Goal: Information Seeking & Learning: Find specific page/section

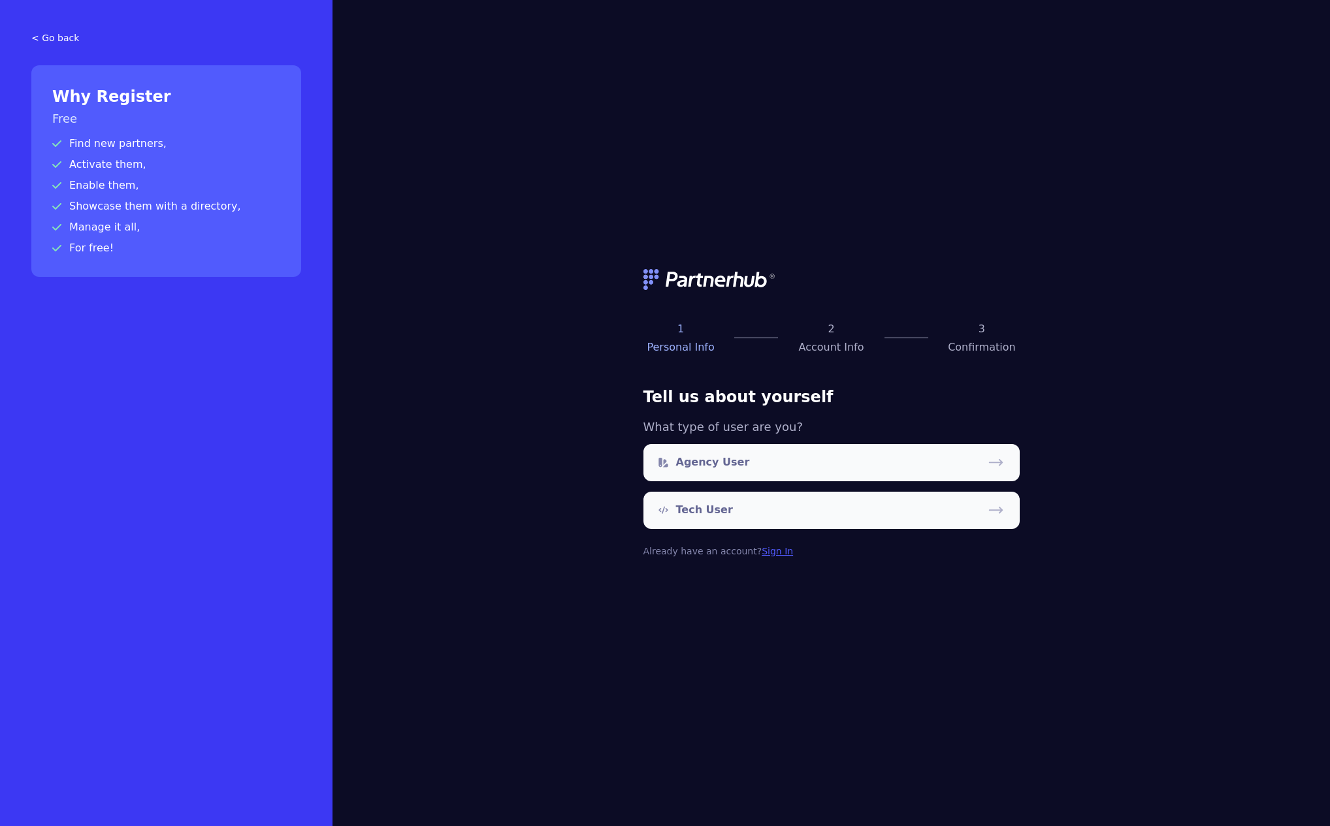
click at [762, 551] on link "Sign In" at bounding box center [777, 551] width 31 height 10
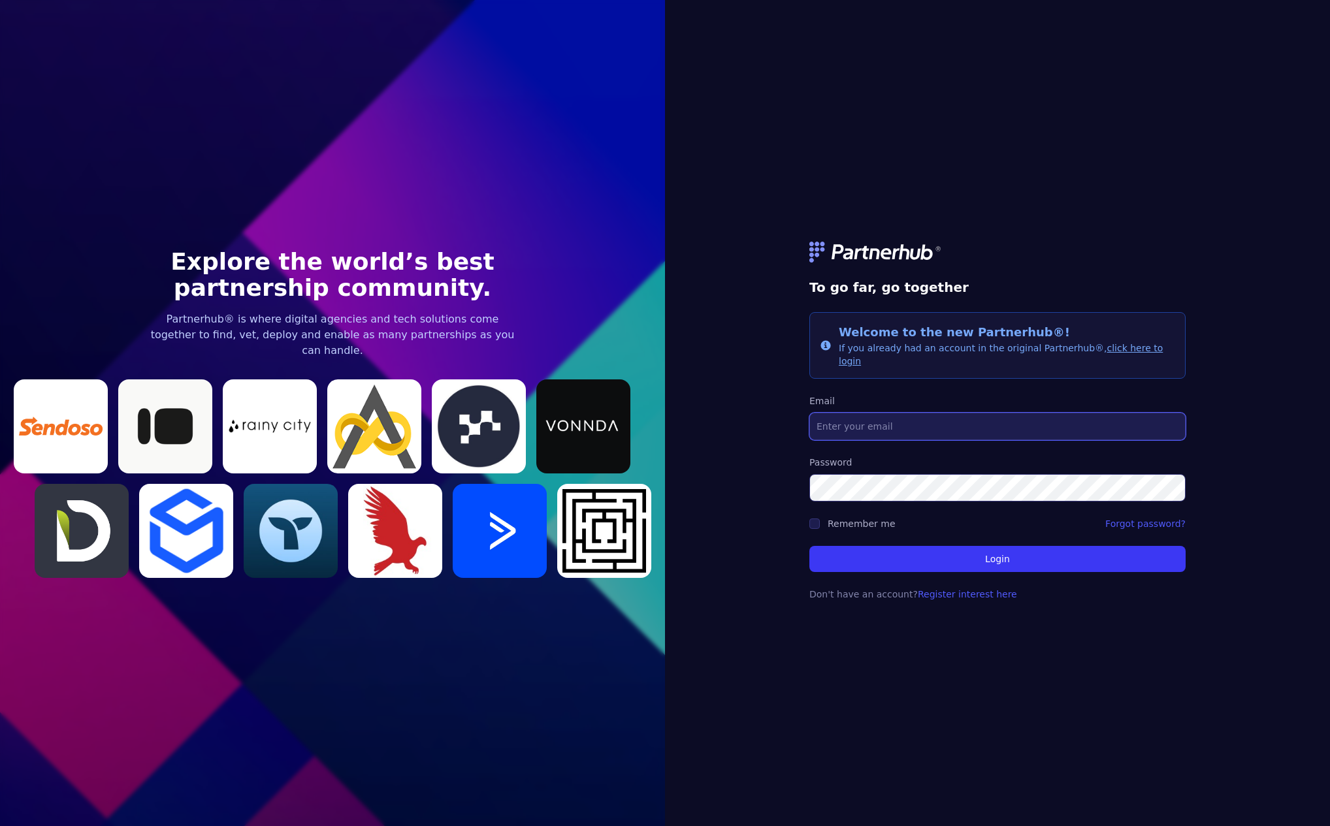
click at [946, 420] on input "Email" at bounding box center [997, 426] width 376 height 27
type input "[EMAIL_ADDRESS][DOMAIN_NAME]"
click at [809, 546] on button "Login" at bounding box center [997, 559] width 376 height 26
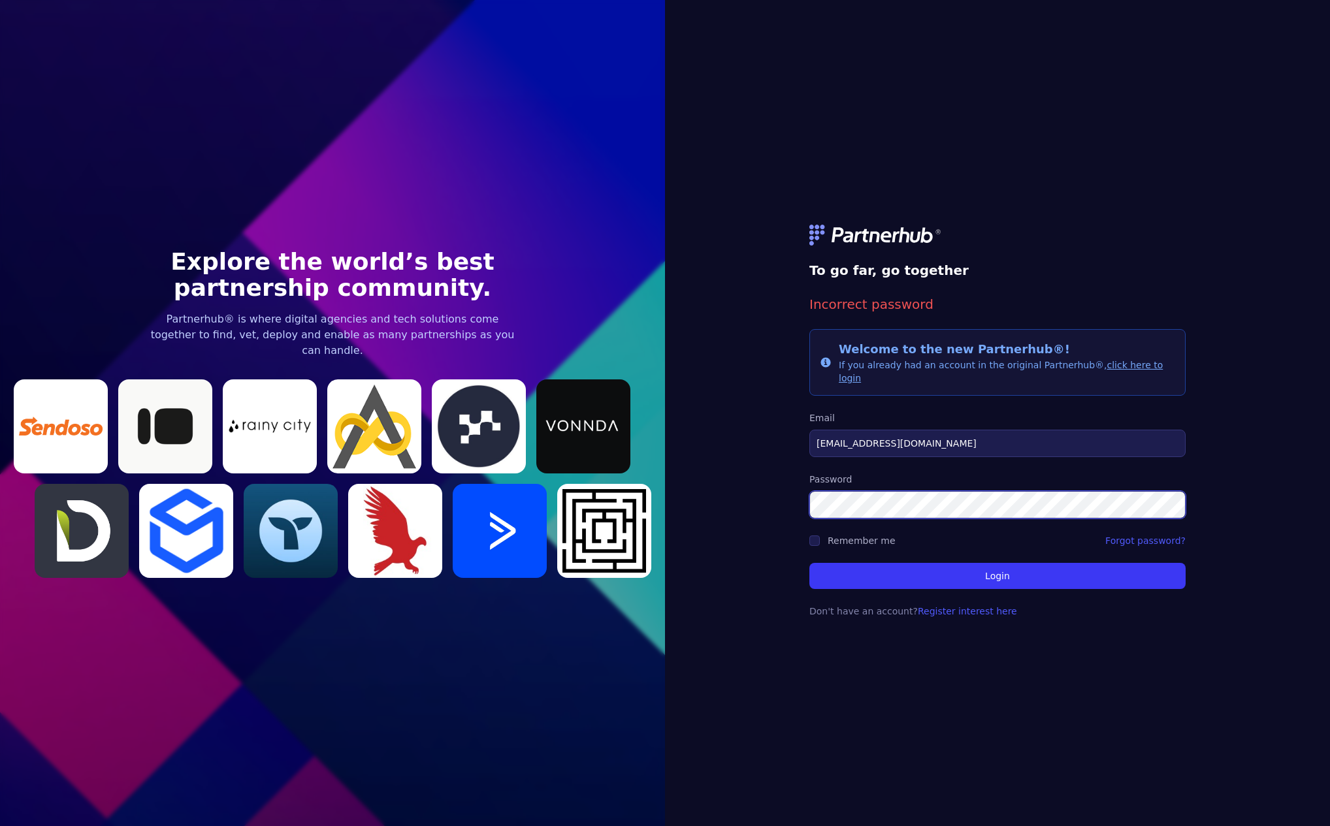
click at [809, 563] on button "Login" at bounding box center [997, 576] width 376 height 26
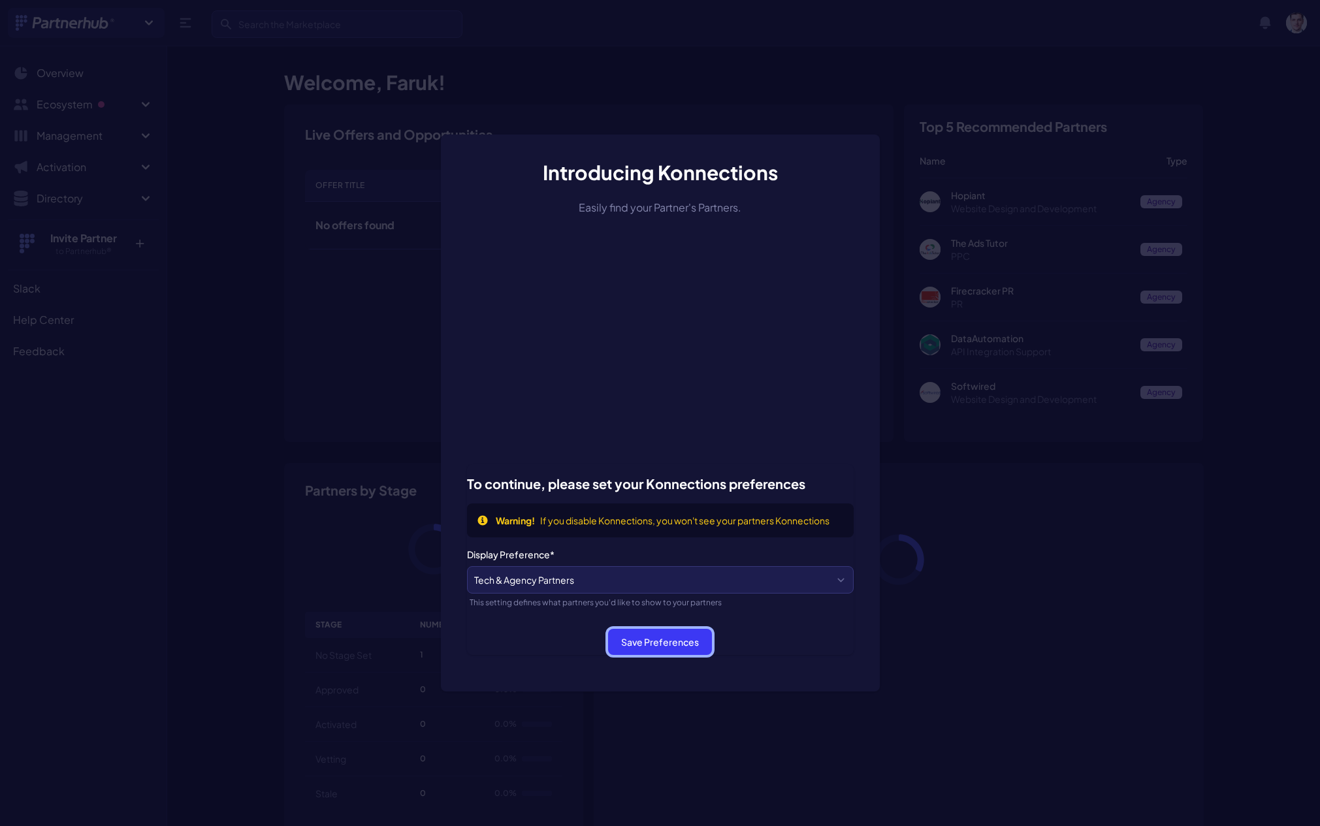
click at [678, 645] on button "Save Preferences" at bounding box center [660, 642] width 104 height 26
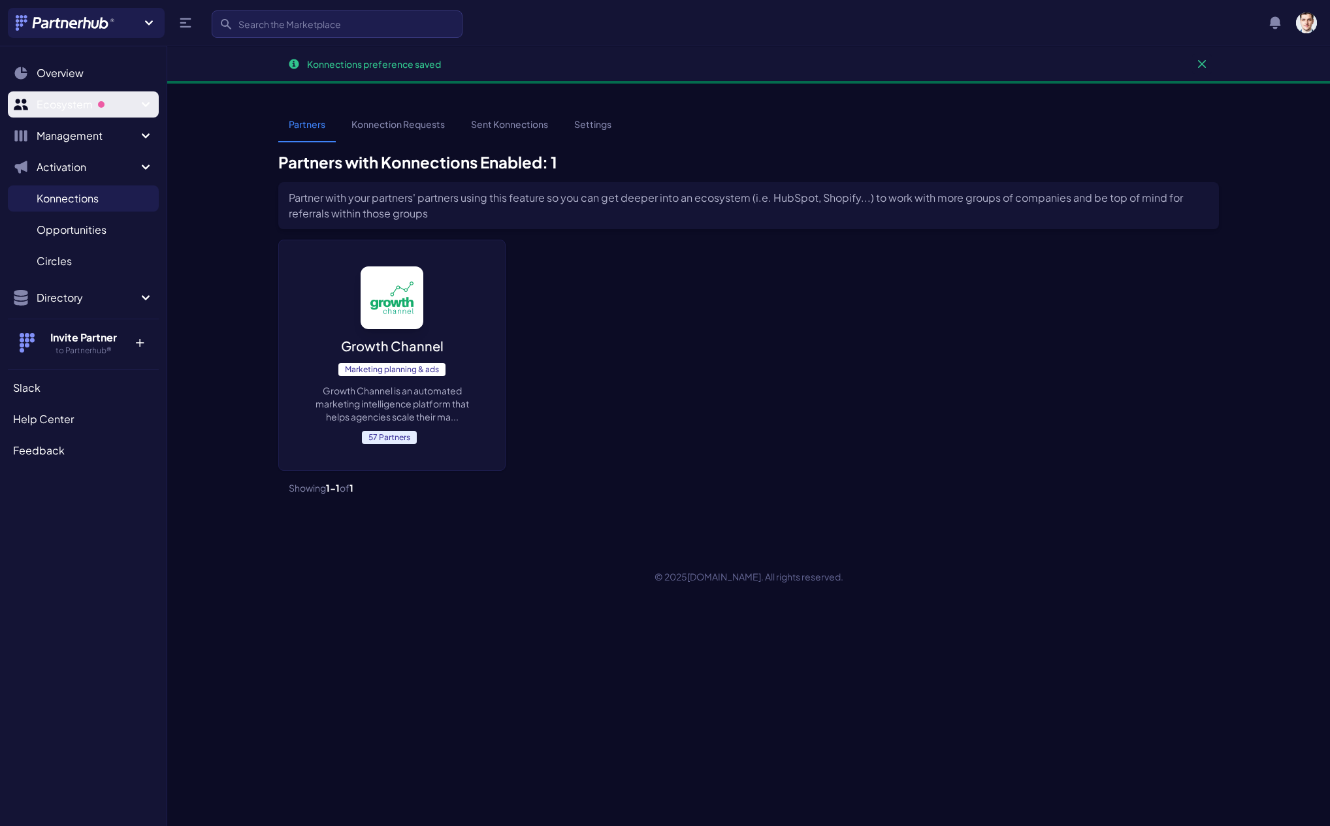
click at [107, 101] on span "Ecosystem" at bounding box center [87, 105] width 101 height 16
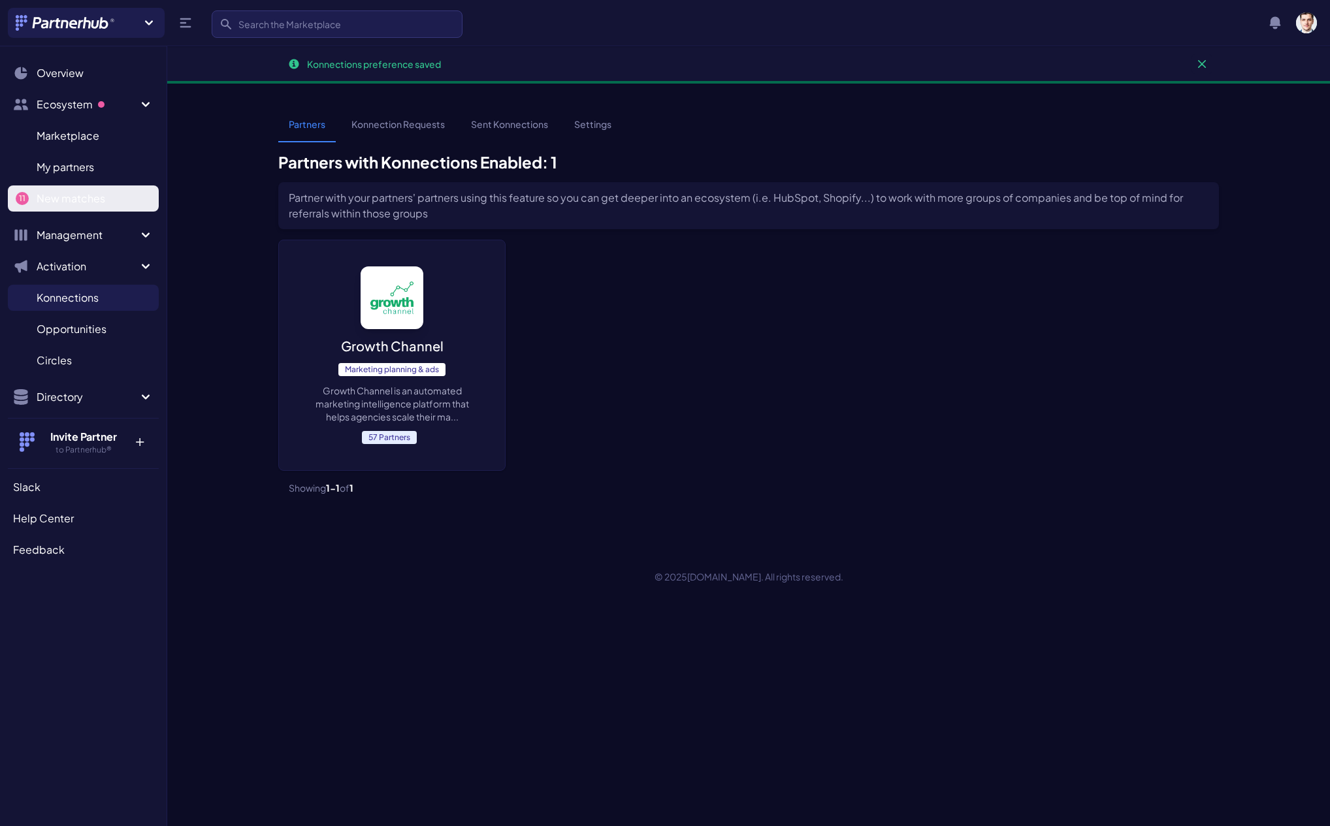
click at [103, 191] on span "New matches" at bounding box center [71, 199] width 69 height 16
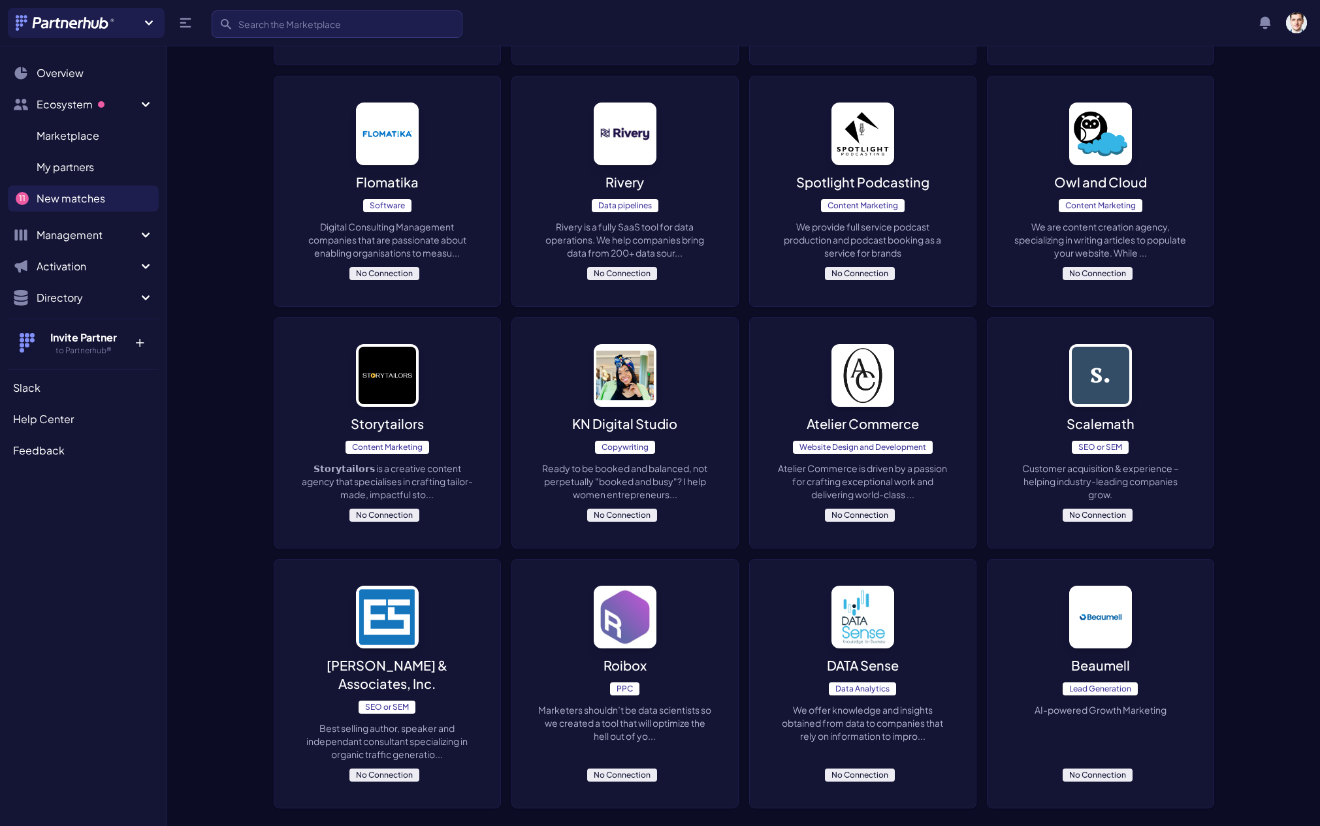
scroll to position [653, 0]
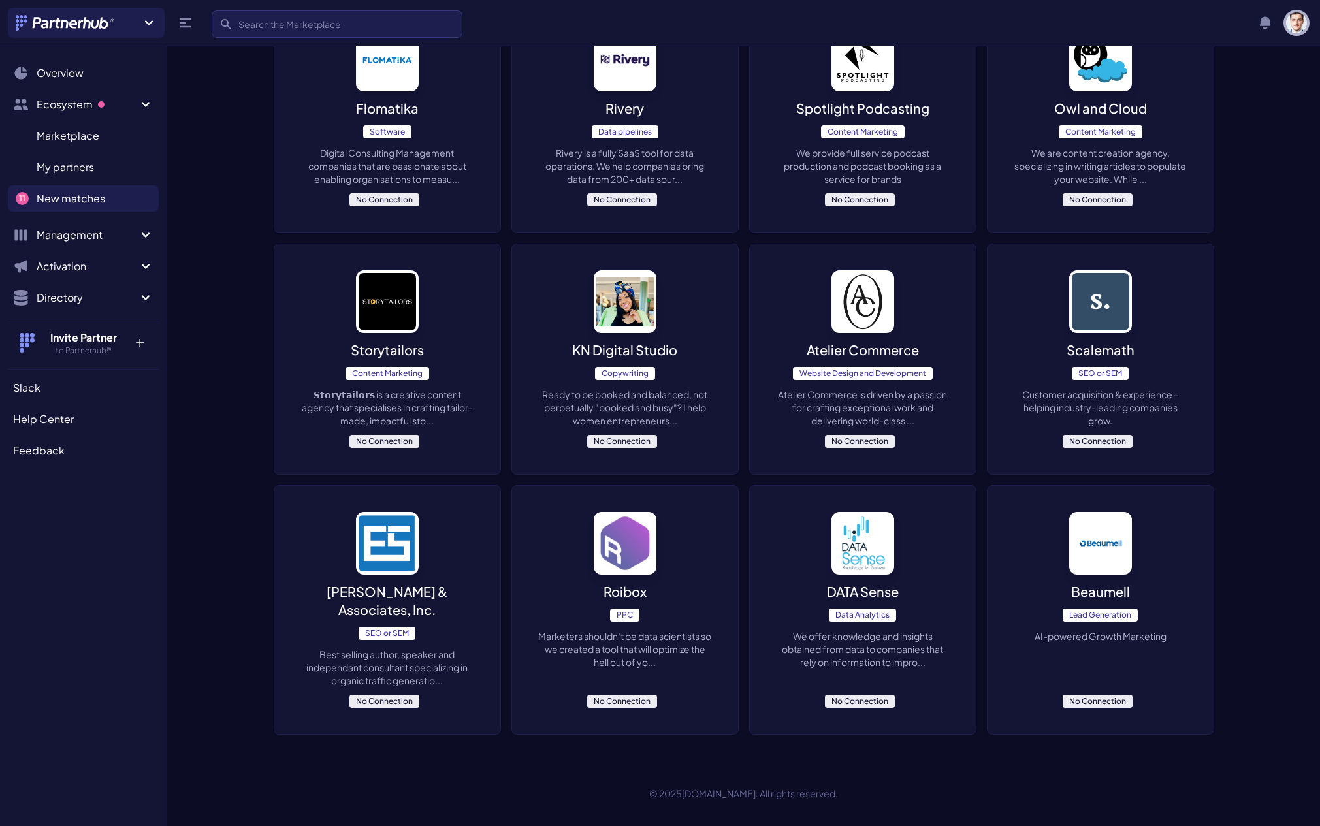
click at [1297, 21] on img "button" at bounding box center [1296, 22] width 21 height 21
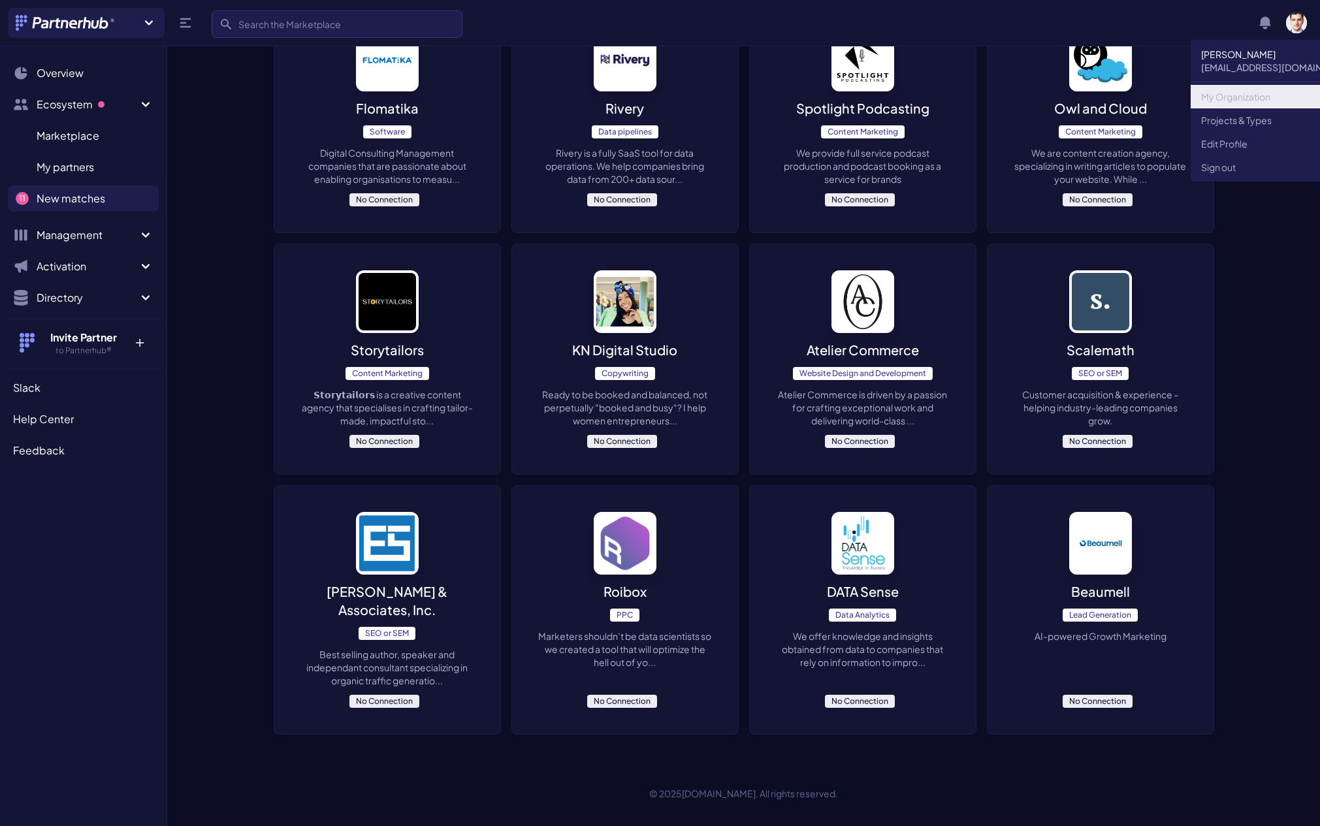
click at [1251, 91] on link "My Organization" at bounding box center [1279, 97] width 176 height 24
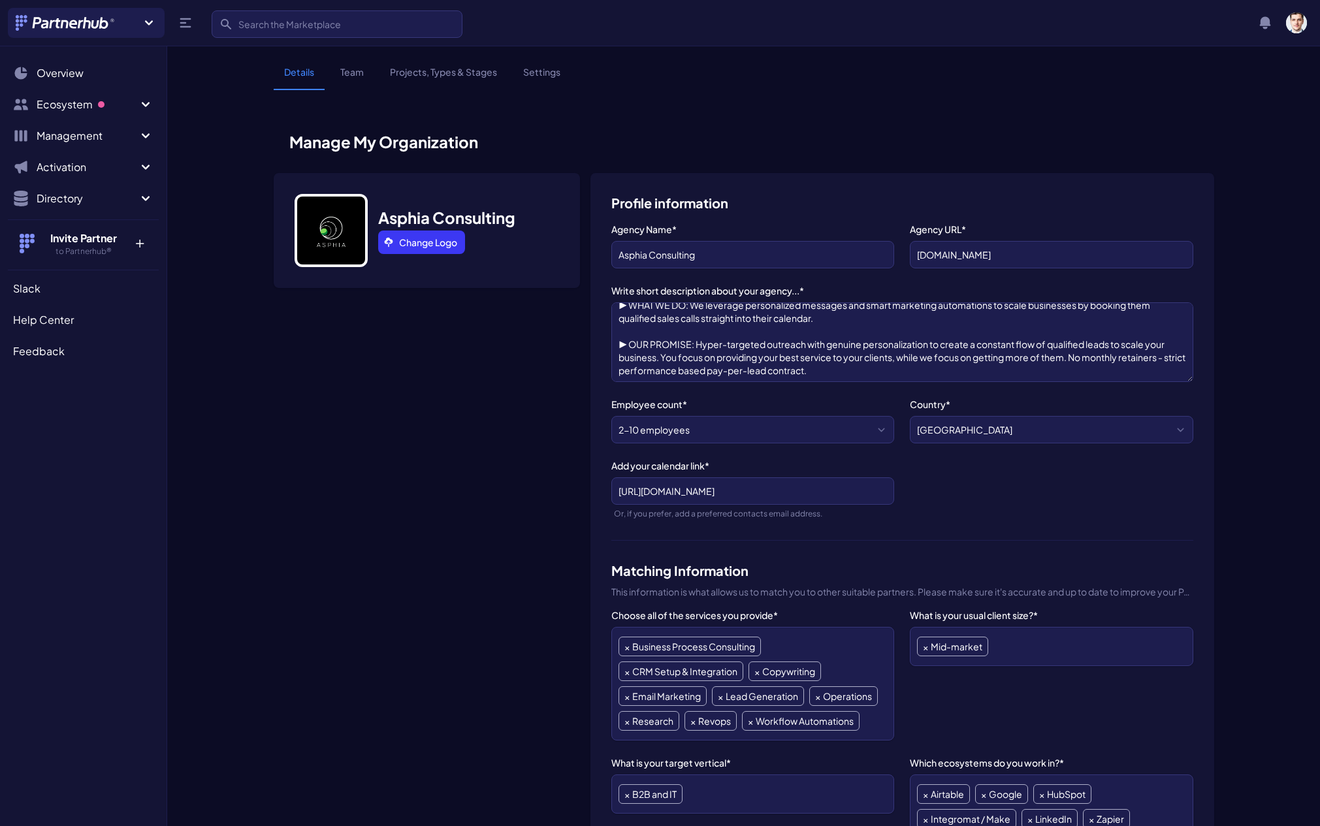
scroll to position [14, 0]
click at [688, 504] on input "https://calendly.com/faruk_asphia" at bounding box center [752, 490] width 283 height 27
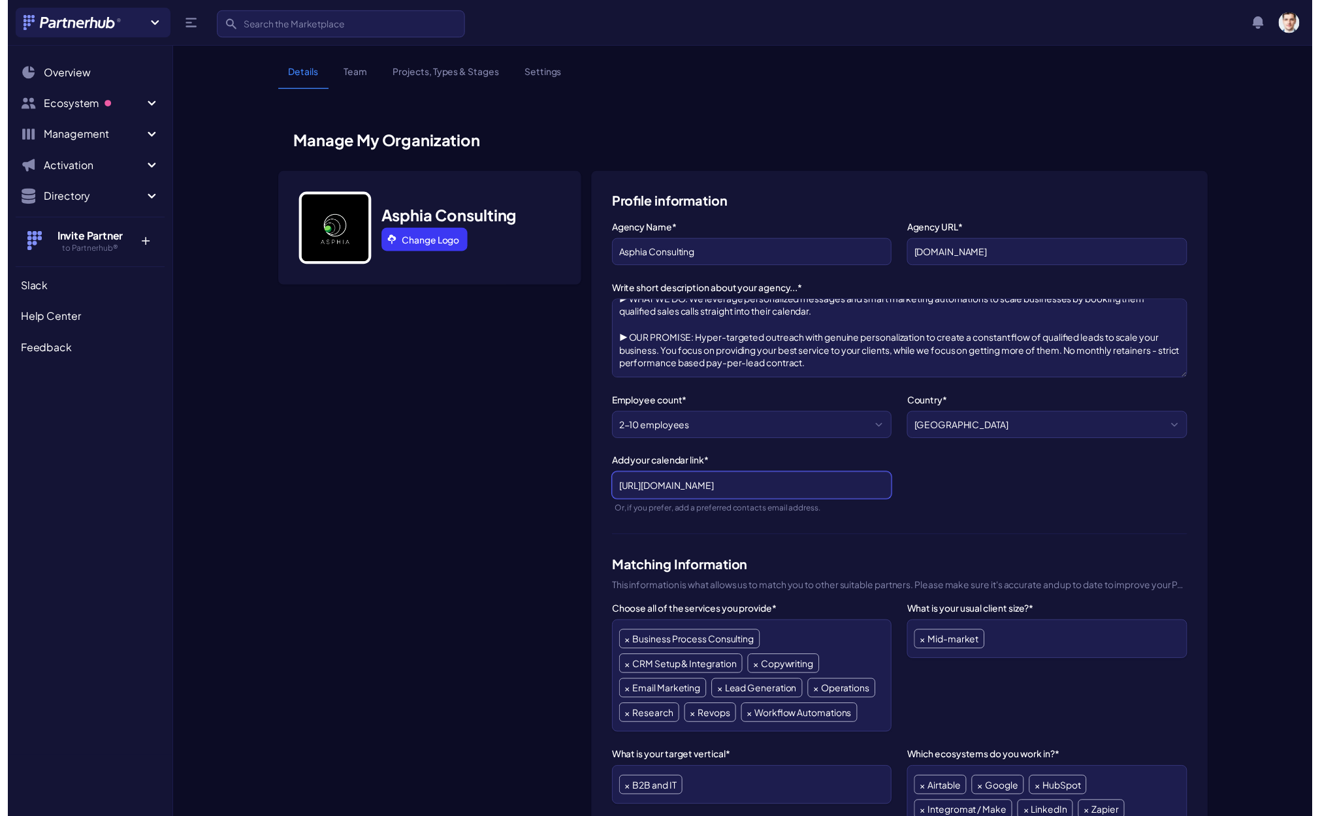
scroll to position [266, 0]
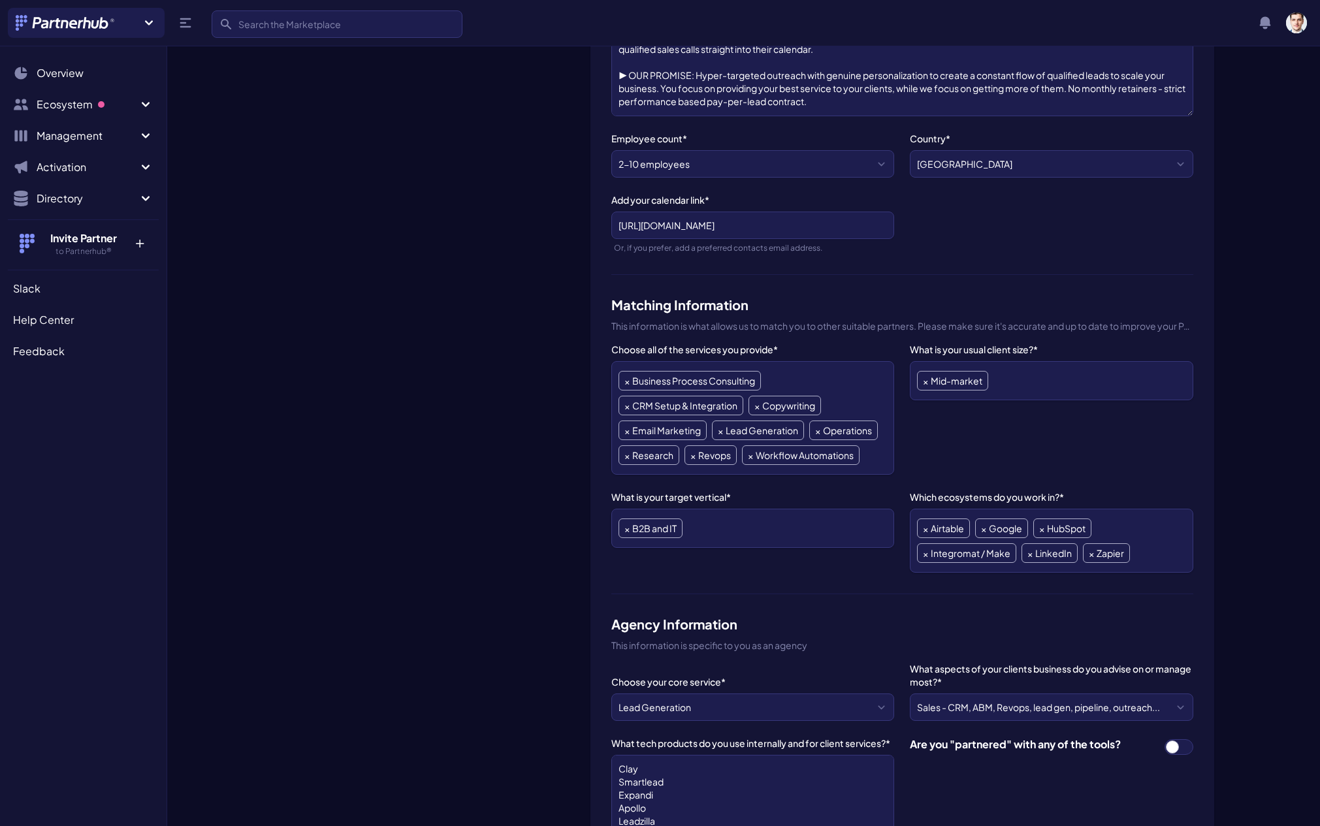
click at [1131, 528] on ul "× Airtable × Google × HubSpot × Integromat / Make × LinkedIn × Zapier" at bounding box center [1051, 541] width 268 height 50
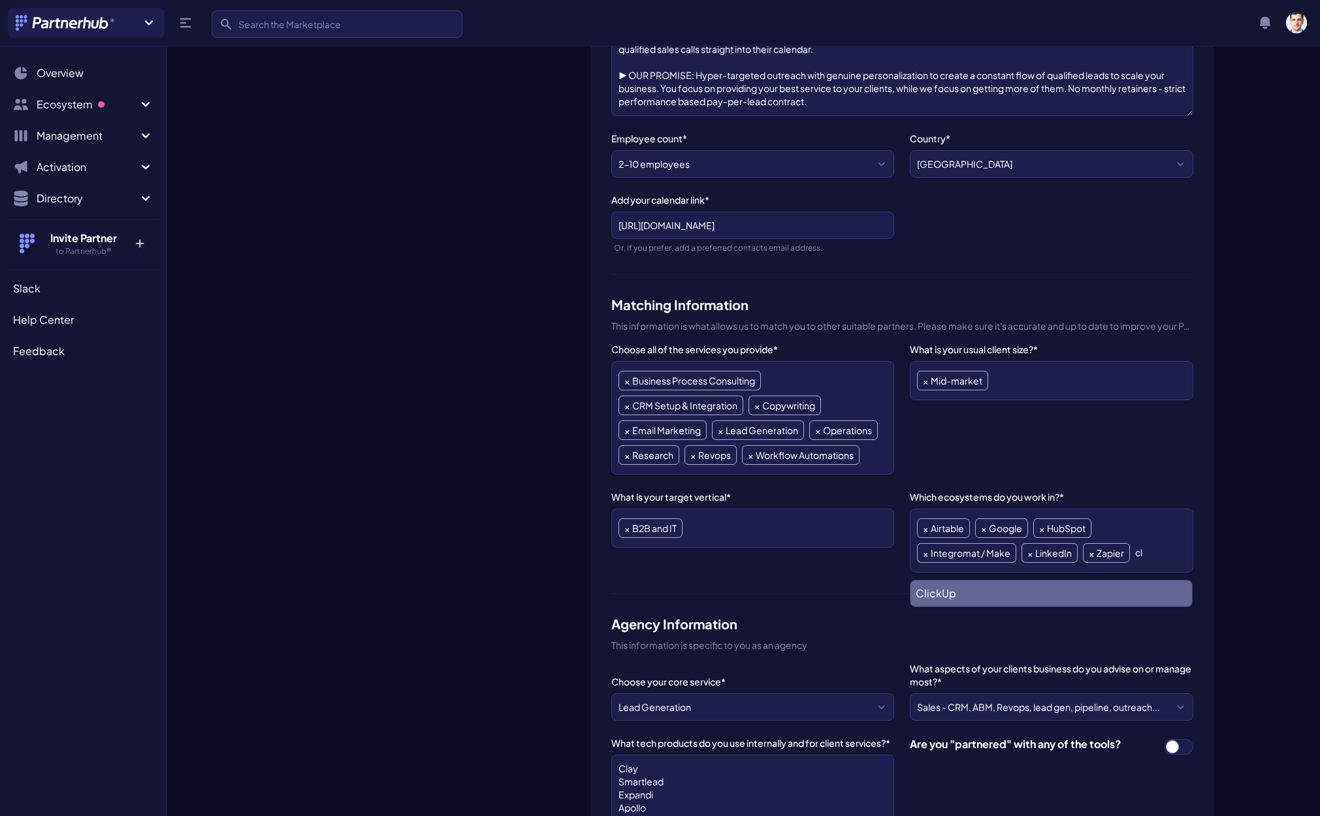
type input "c"
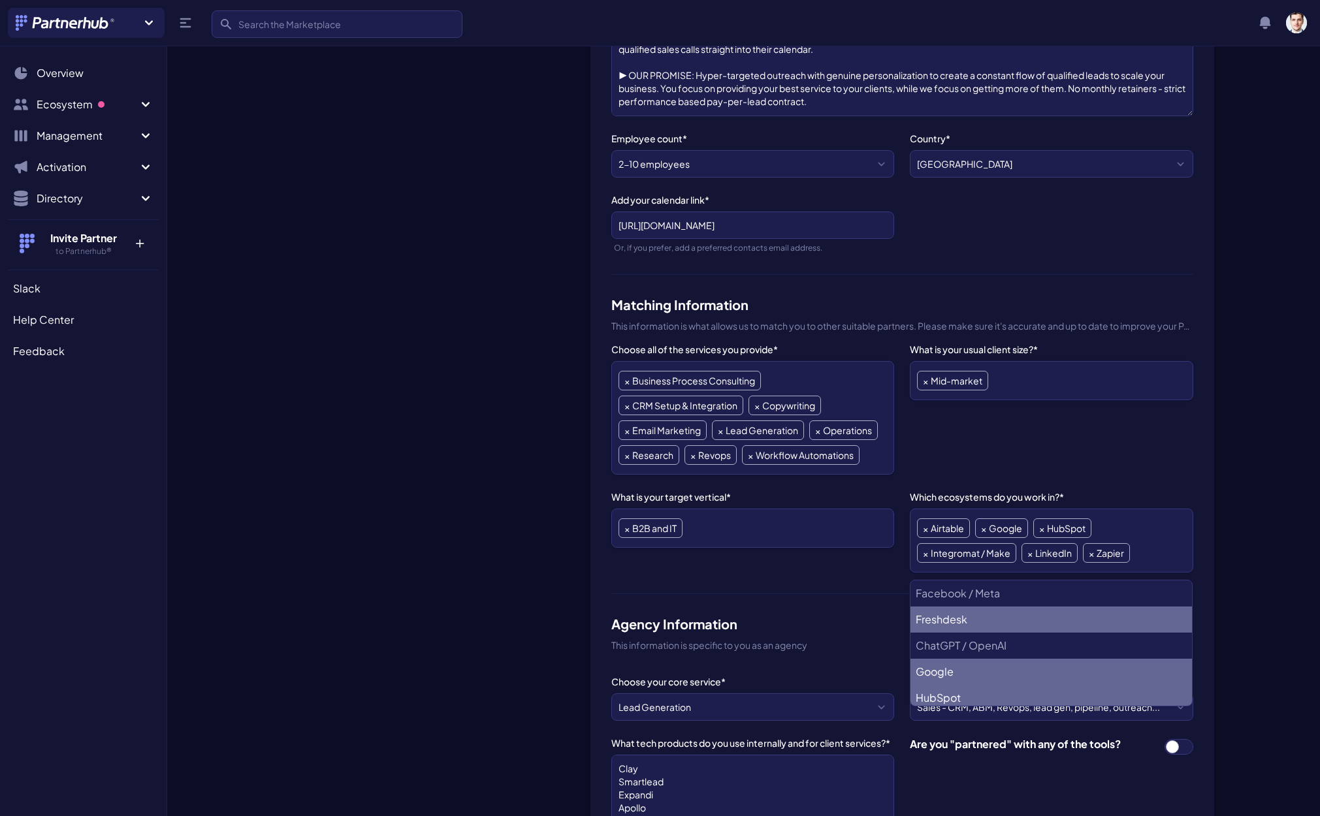
scroll to position [317, 0]
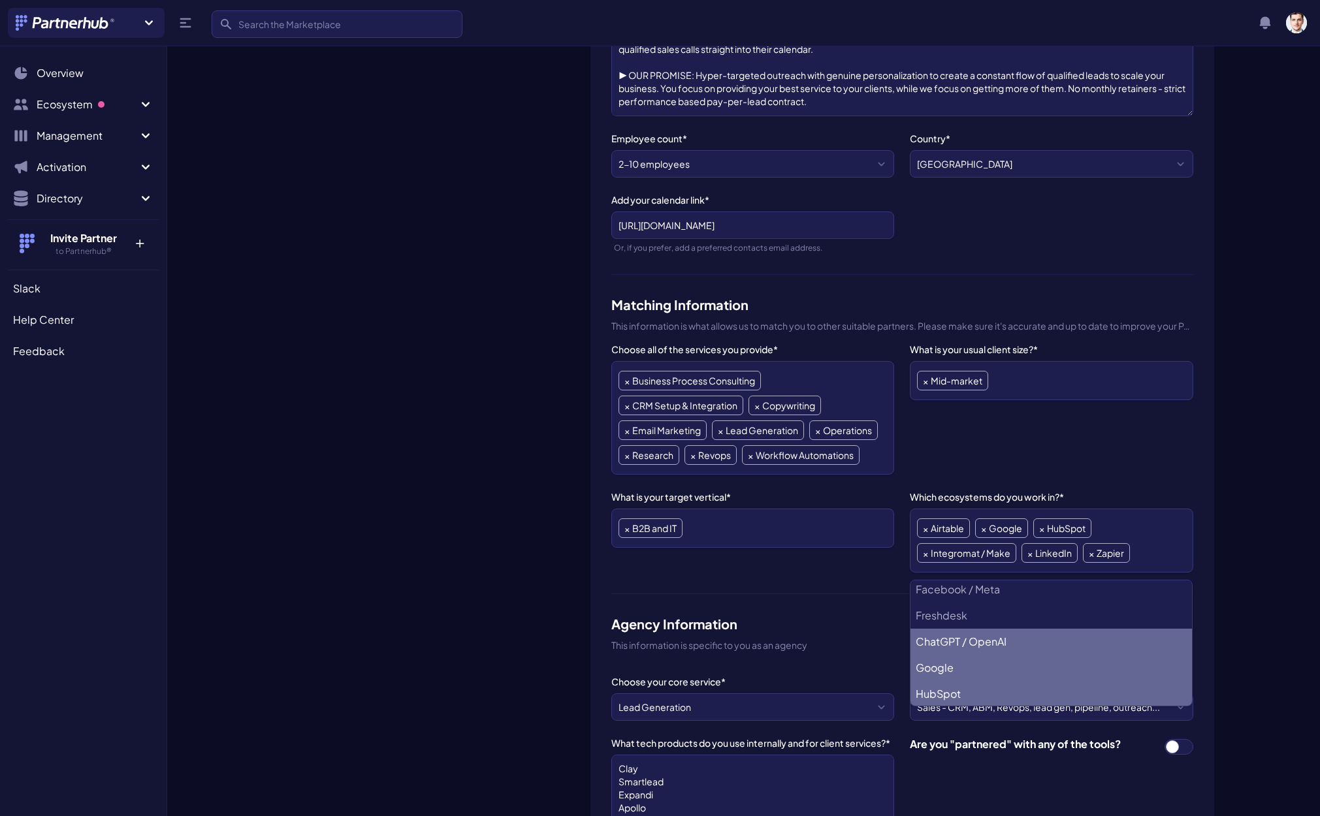
click at [1056, 636] on OpenAI "ChatGPT / OpenAI" at bounding box center [1052, 642] width 282 height 26
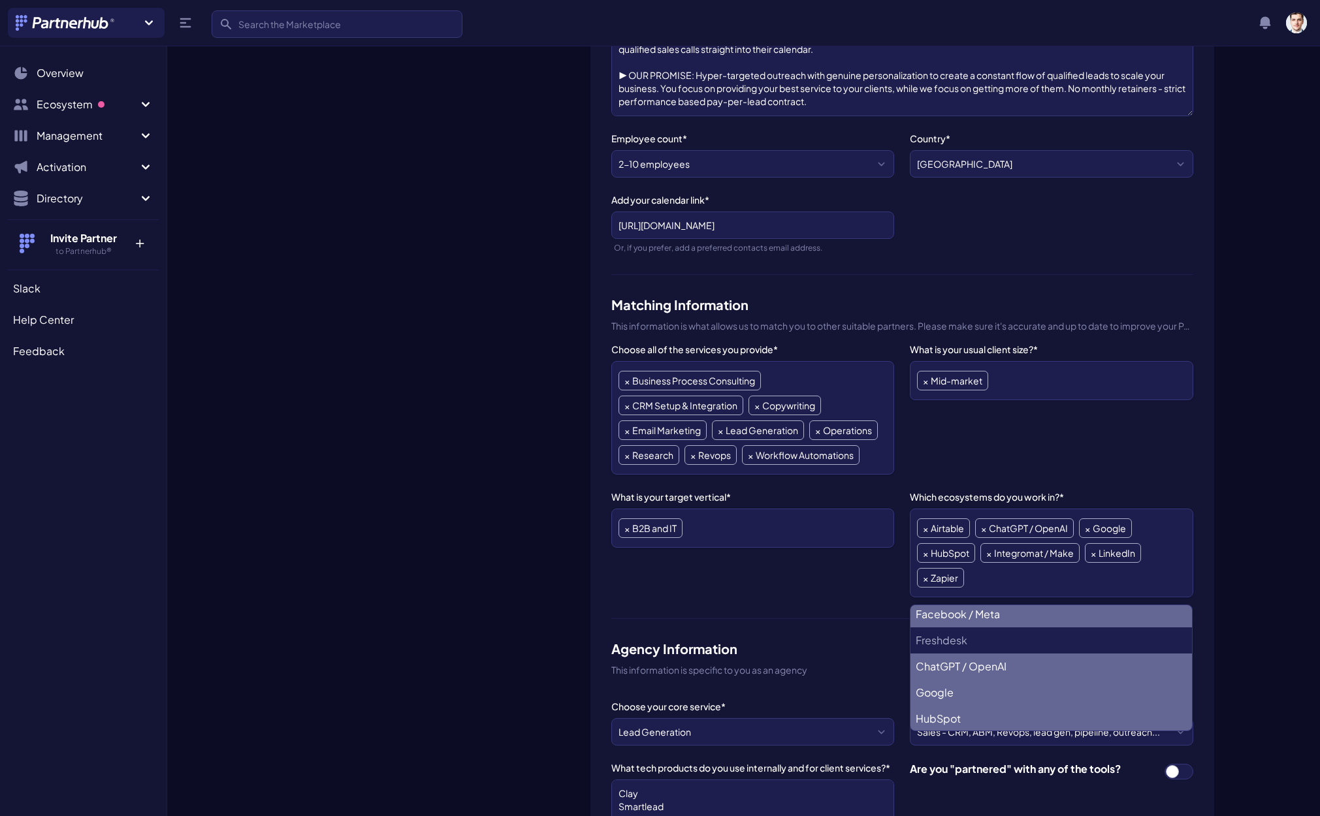
click at [1099, 581] on ul "× Airtable × ChatGPT / OpenAI × Google × HubSpot × Integromat / Make × LinkedIn…" at bounding box center [1051, 553] width 268 height 74
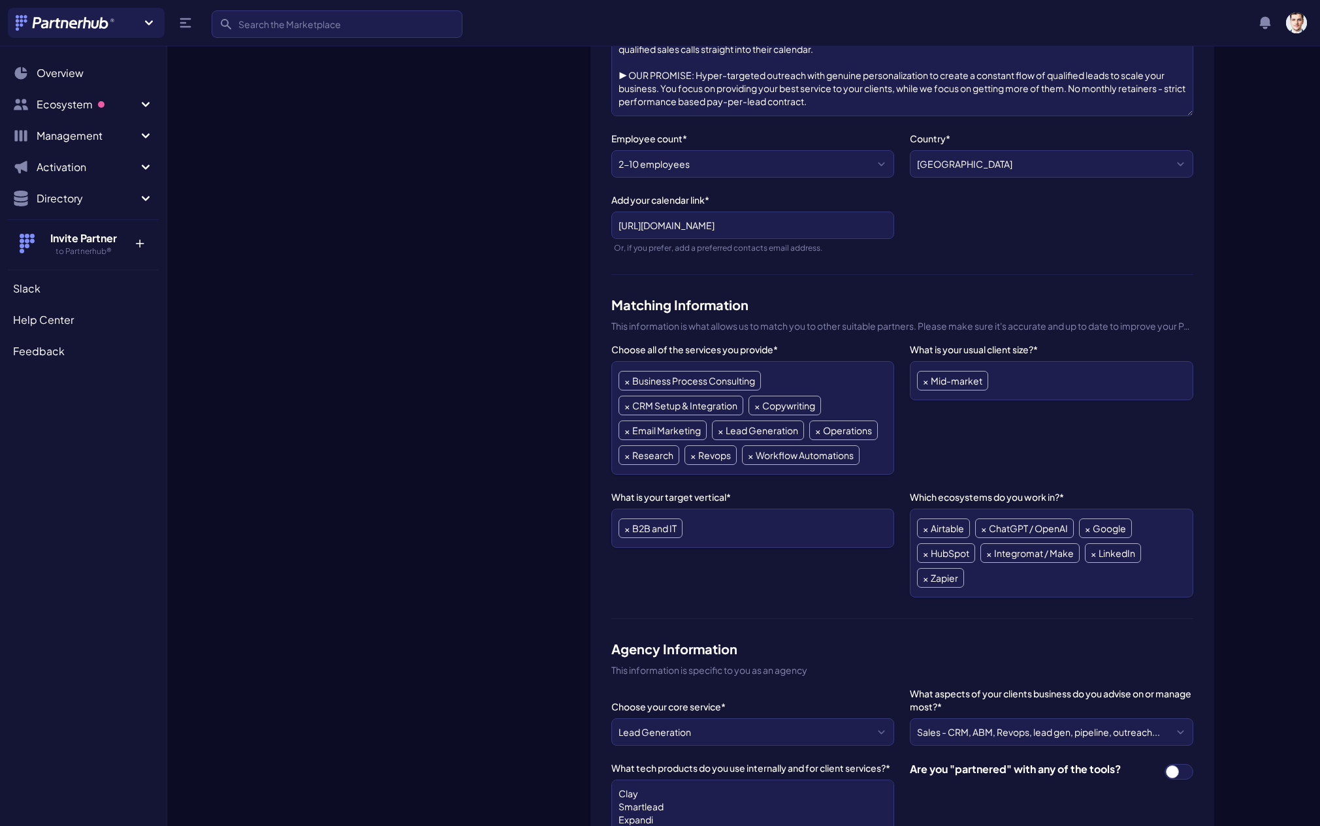
click at [1063, 584] on ul "× Airtable × ChatGPT / OpenAI × Google × HubSpot × Integromat / Make × LinkedIn…" at bounding box center [1051, 553] width 268 height 74
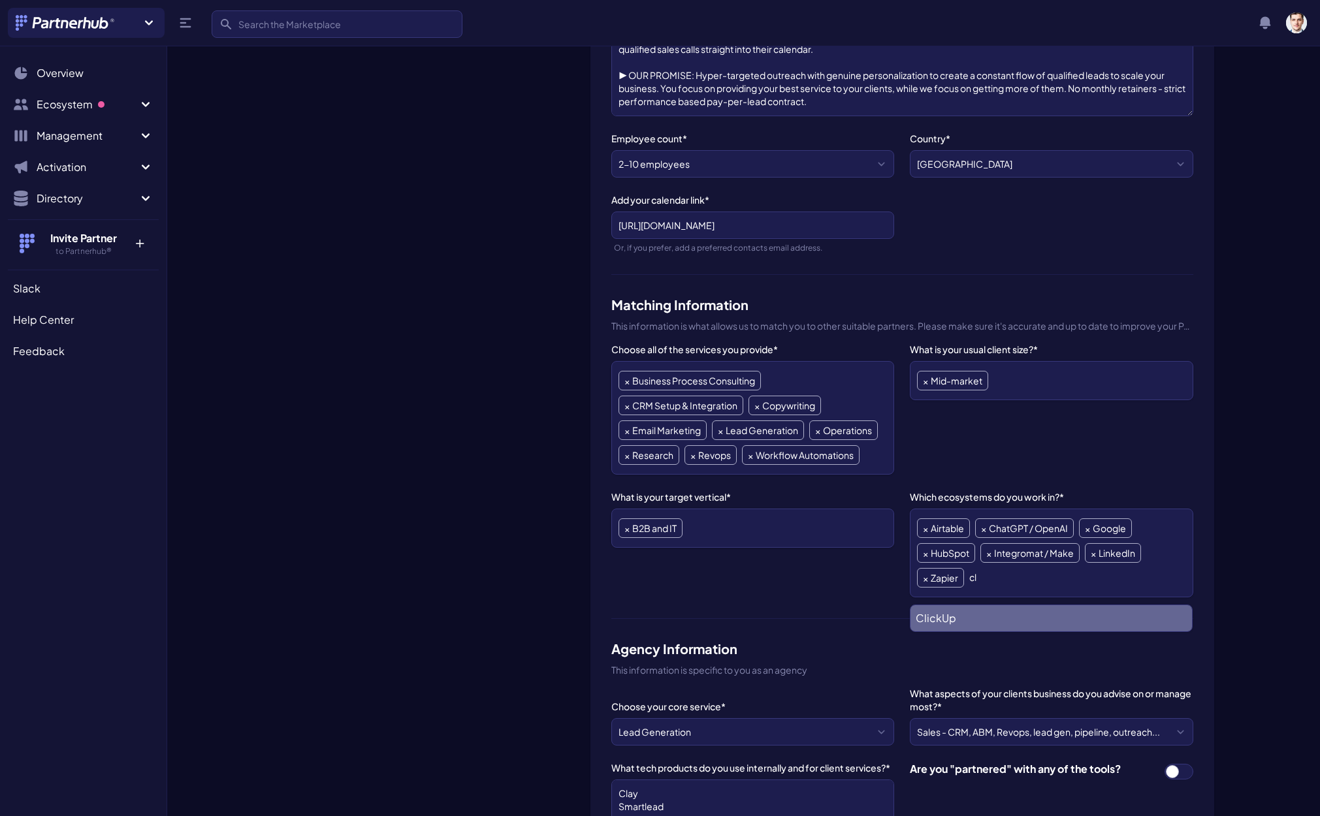
scroll to position [0, 0]
type input "cl"
click at [966, 617] on li "ClickUp" at bounding box center [1052, 618] width 282 height 26
click at [1075, 584] on ul "× Airtable × ClickUp × ChatGPT / OpenAI × Google × HubSpot × Integromat / Make …" at bounding box center [1051, 553] width 268 height 74
type input "n"
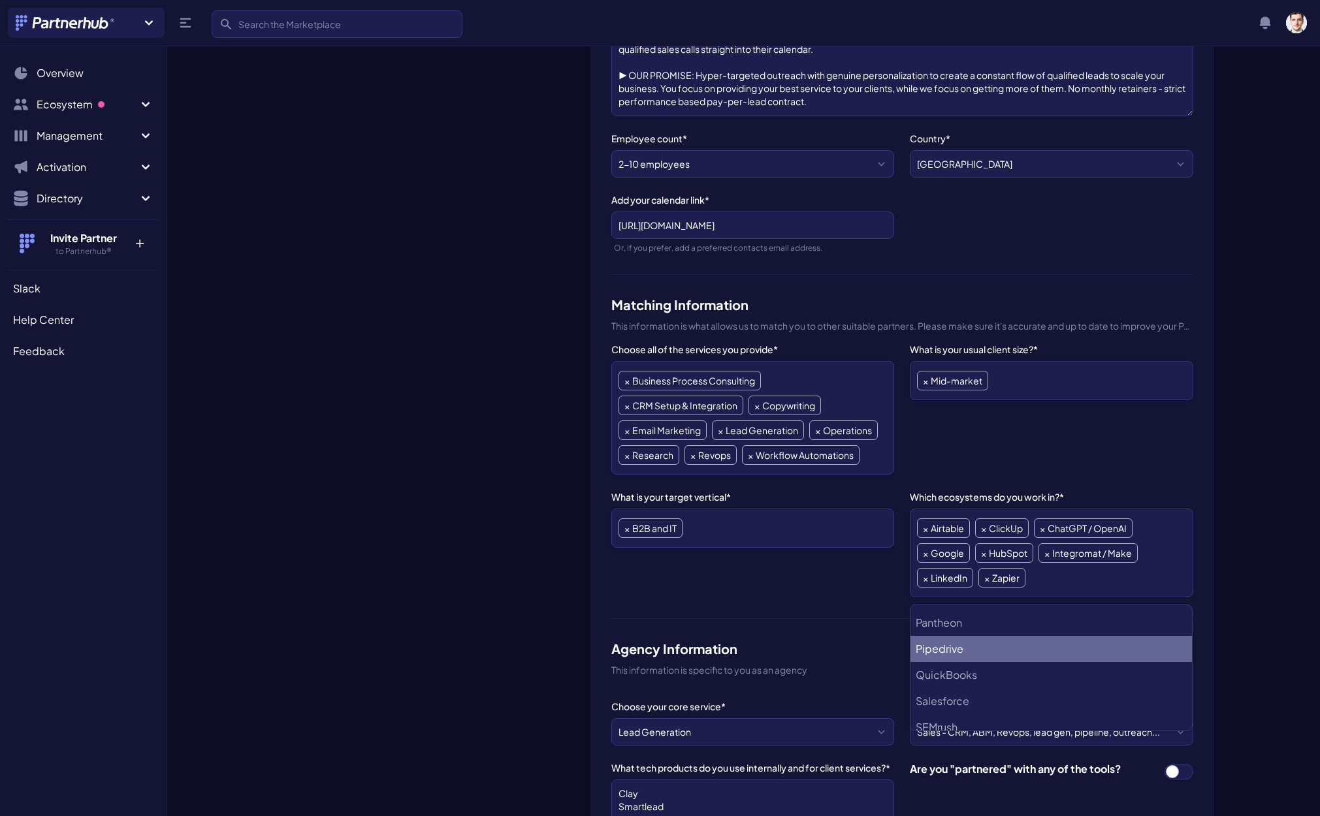
scroll to position [730, 0]
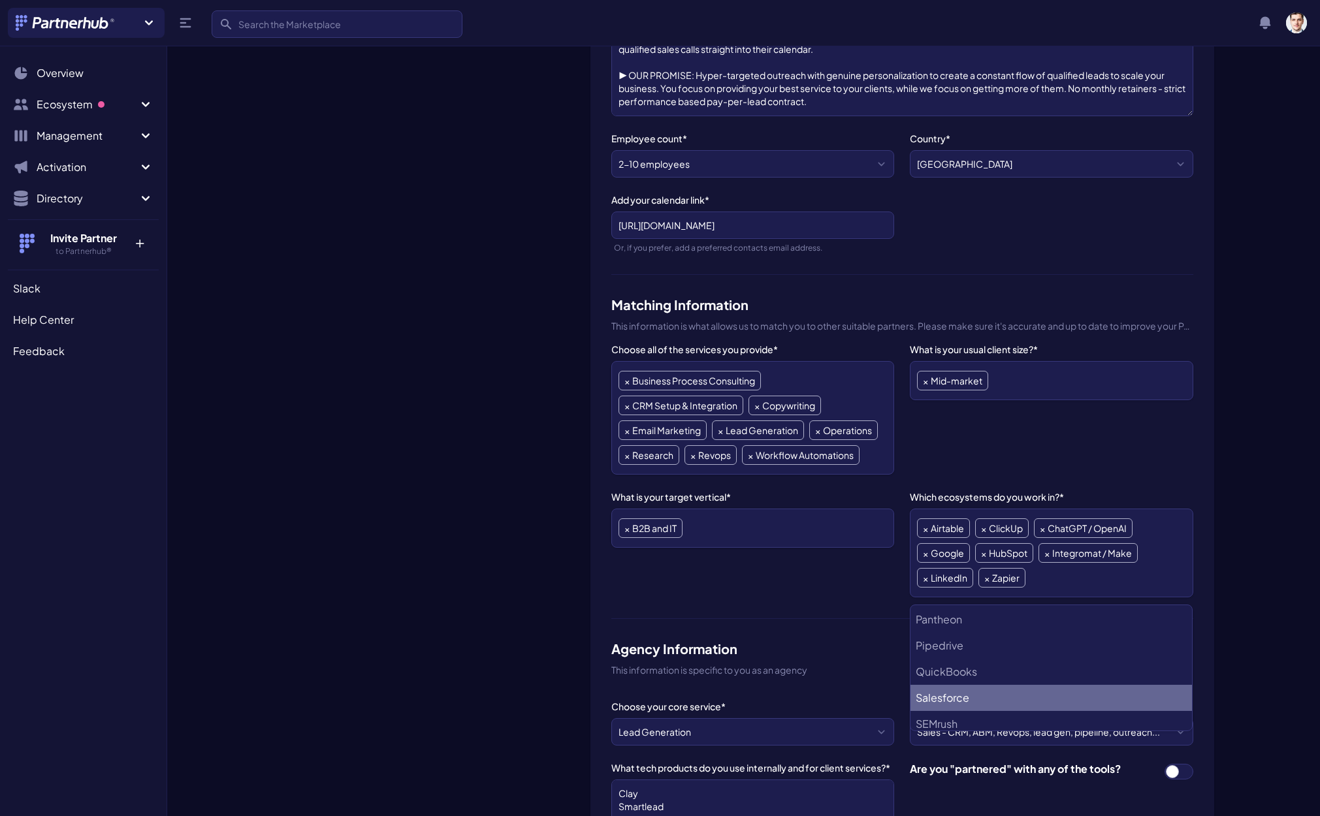
click at [1008, 694] on li "Salesforce" at bounding box center [1052, 698] width 282 height 26
click at [1144, 581] on ul "× Airtable × ClickUp × ChatGPT / OpenAI × Google × HubSpot × Integromat / Make …" at bounding box center [1051, 553] width 268 height 74
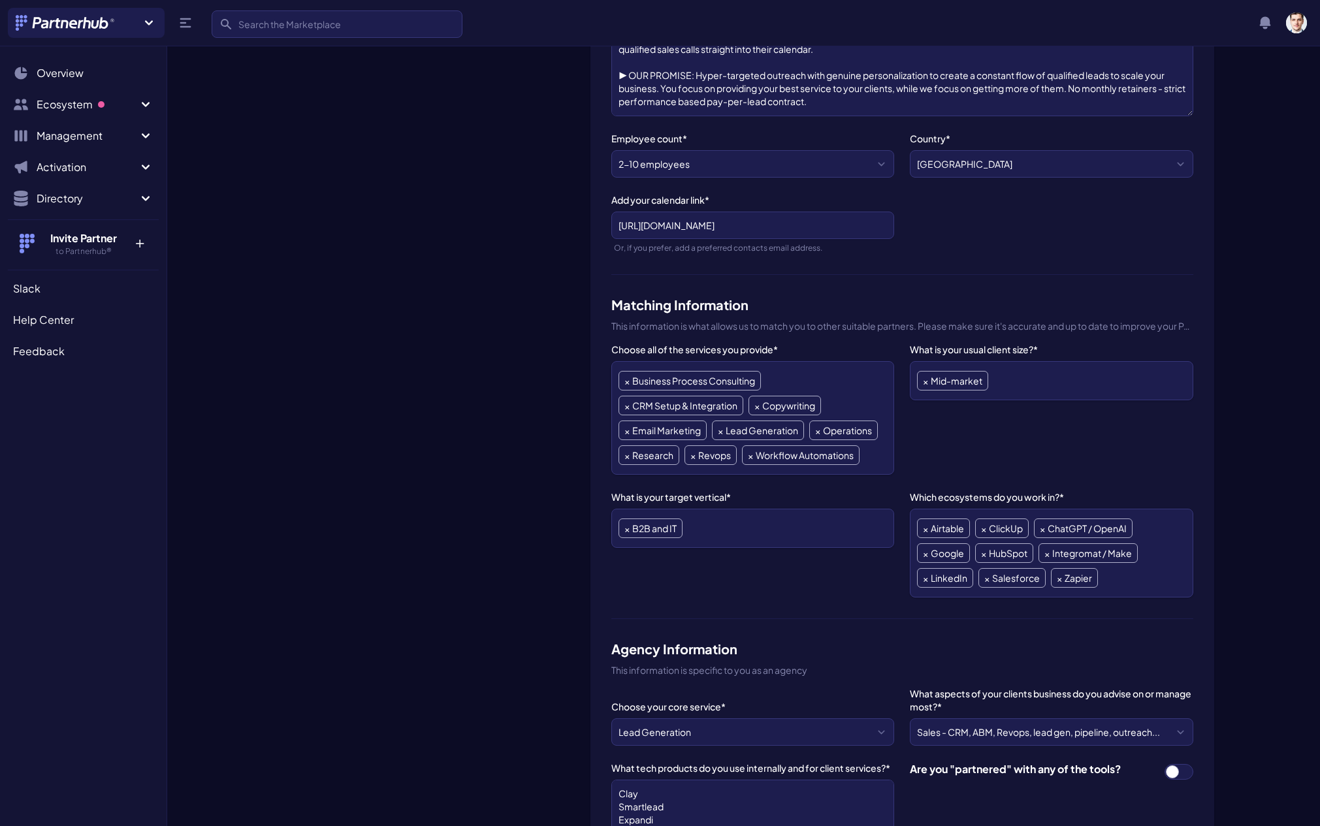
click at [1120, 564] on ul "× Airtable × ClickUp × ChatGPT / OpenAI × Google × HubSpot × Integromat / Make …" at bounding box center [1051, 553] width 268 height 74
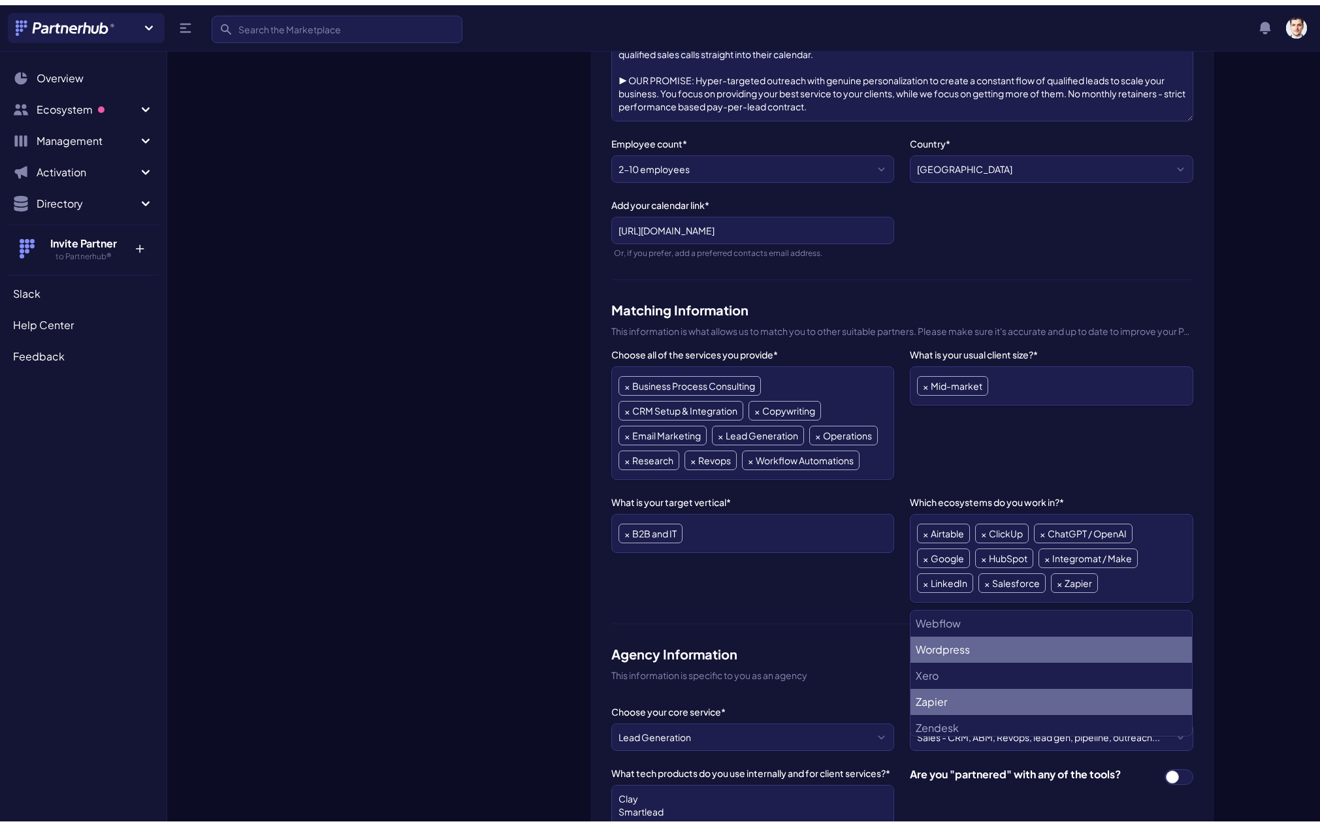
scroll to position [1024, 0]
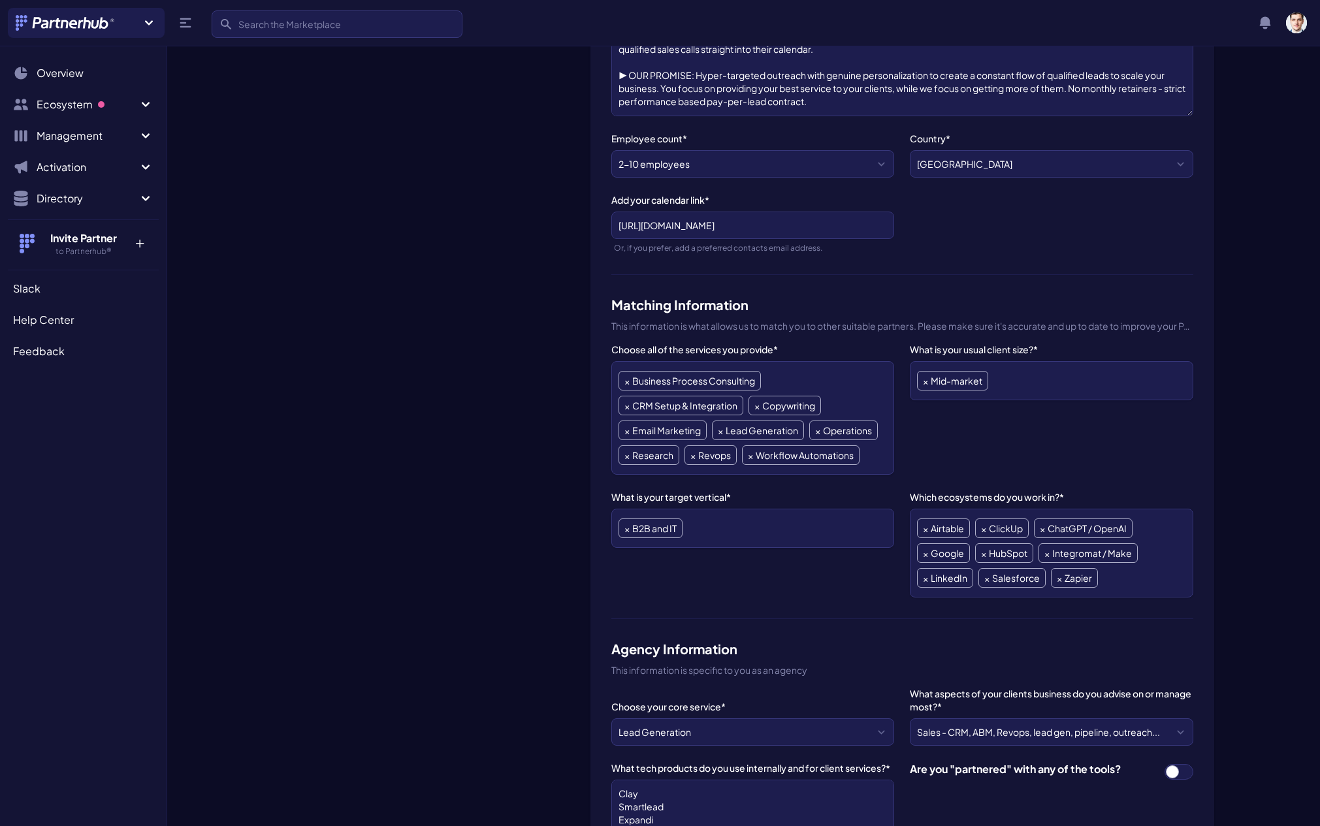
click at [523, 639] on div "Asphia Consulting Change Logo" at bounding box center [427, 645] width 306 height 1477
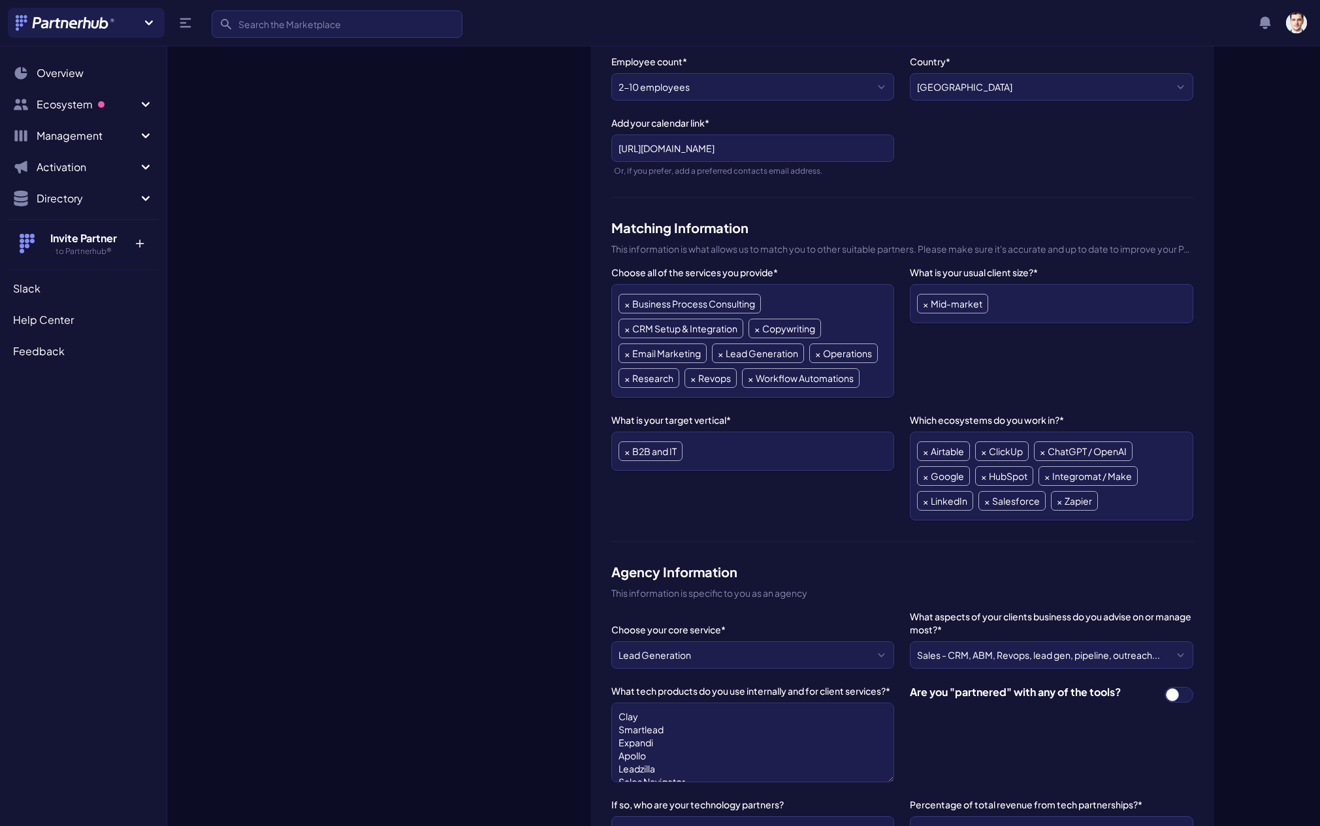
scroll to position [393, 0]
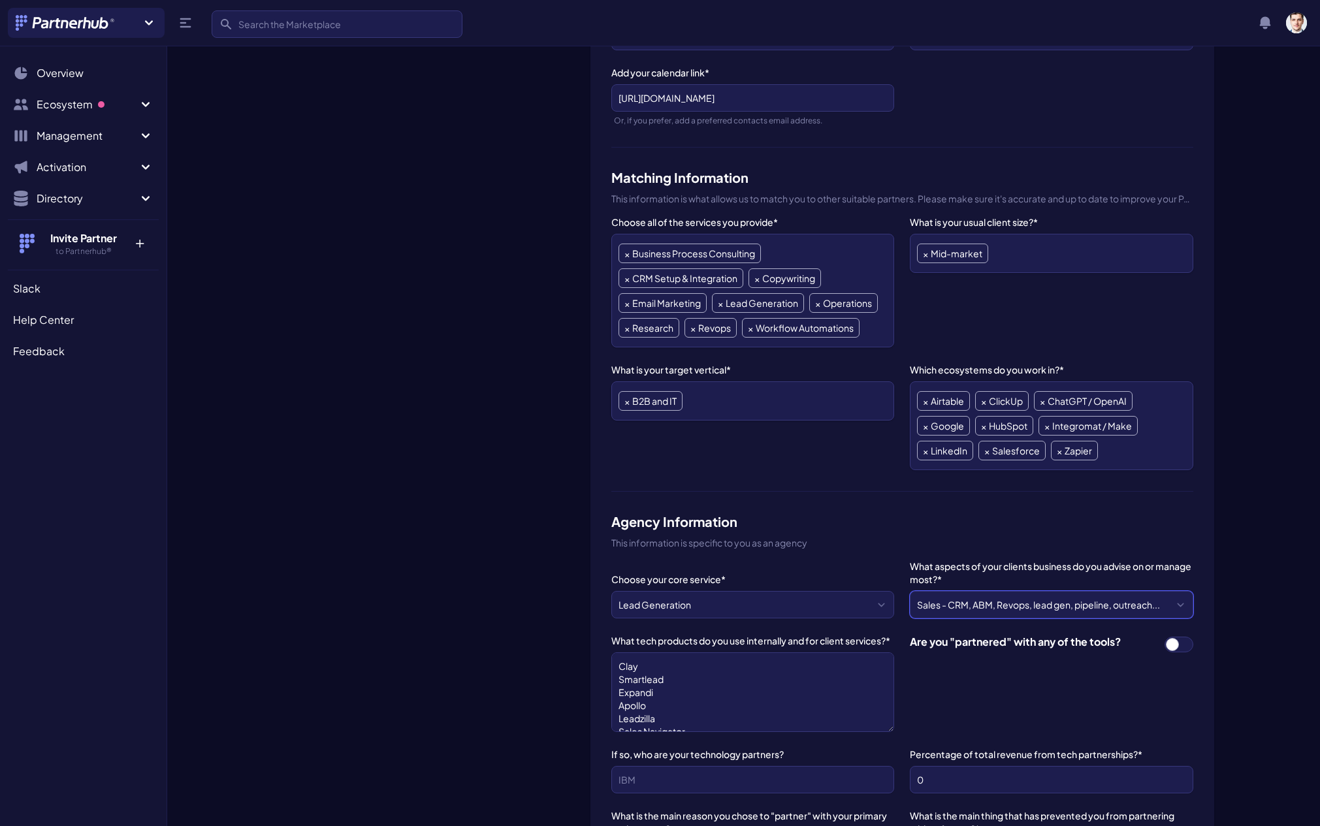
click at [990, 611] on select "--- Please Select --- BPM - operations, ERP, accounting... Compliance - securit…" at bounding box center [1051, 604] width 283 height 27
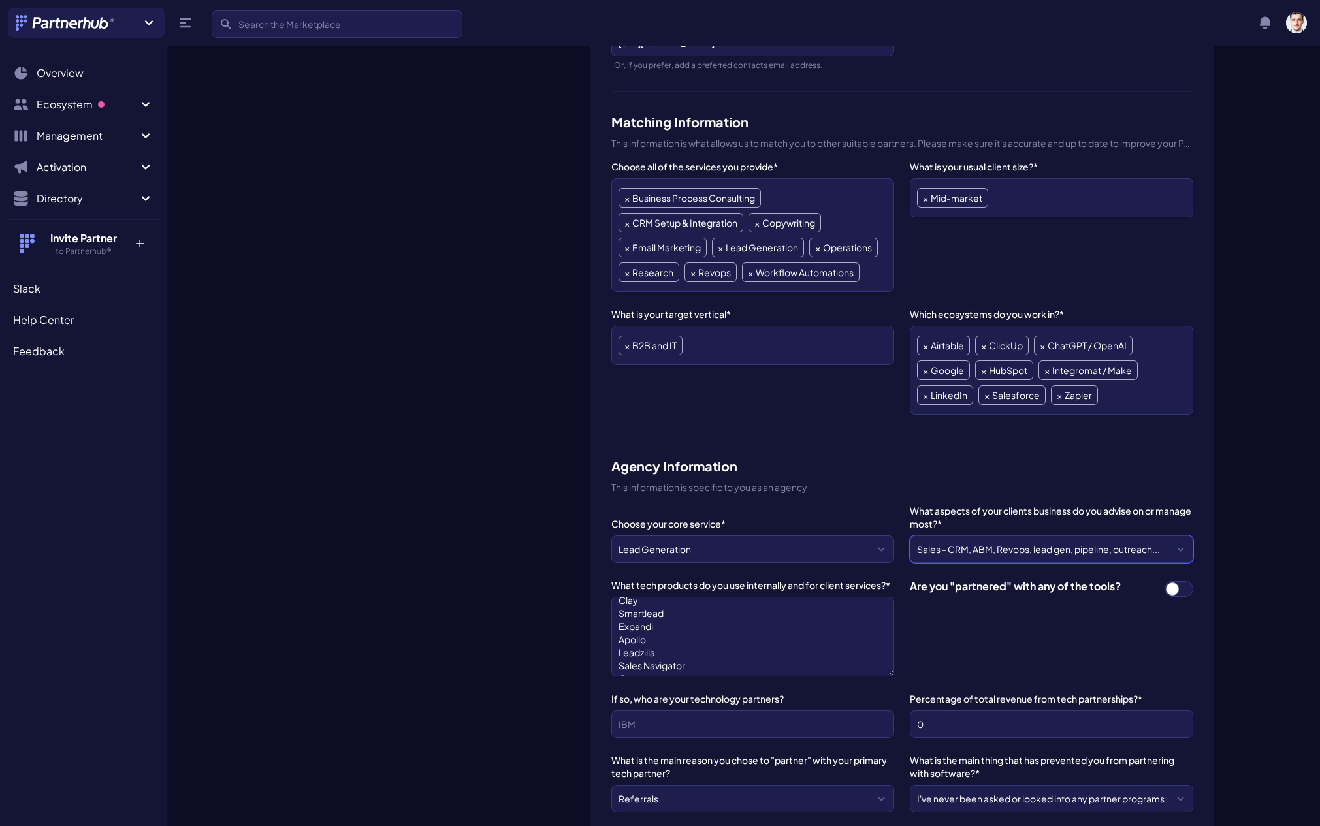
scroll to position [0, 0]
click at [688, 609] on textarea "Clay Smartlead Expandi Apollo Leadzilla Sales Navigator Ocean Neverbounce" at bounding box center [752, 637] width 283 height 80
click at [708, 615] on textarea "Clay Smartlead Expandi Apollo Leadzilla Sales Navigator Ocean Neverbounce" at bounding box center [752, 637] width 283 height 80
click at [707, 620] on textarea "Clay Smartlead Expandi Apollo Leadzilla Sales Navigator Ocean Neverbounce" at bounding box center [752, 637] width 283 height 80
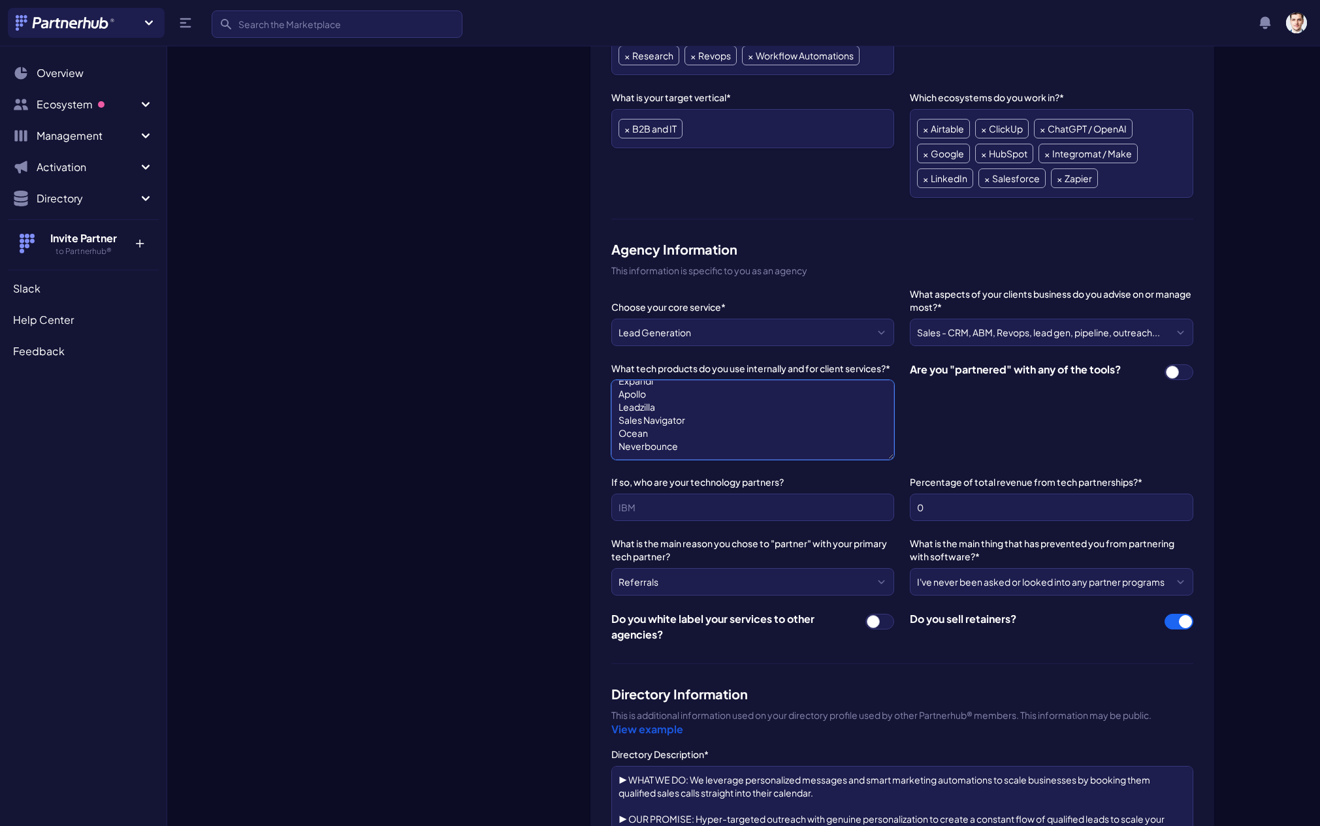
scroll to position [718, 0]
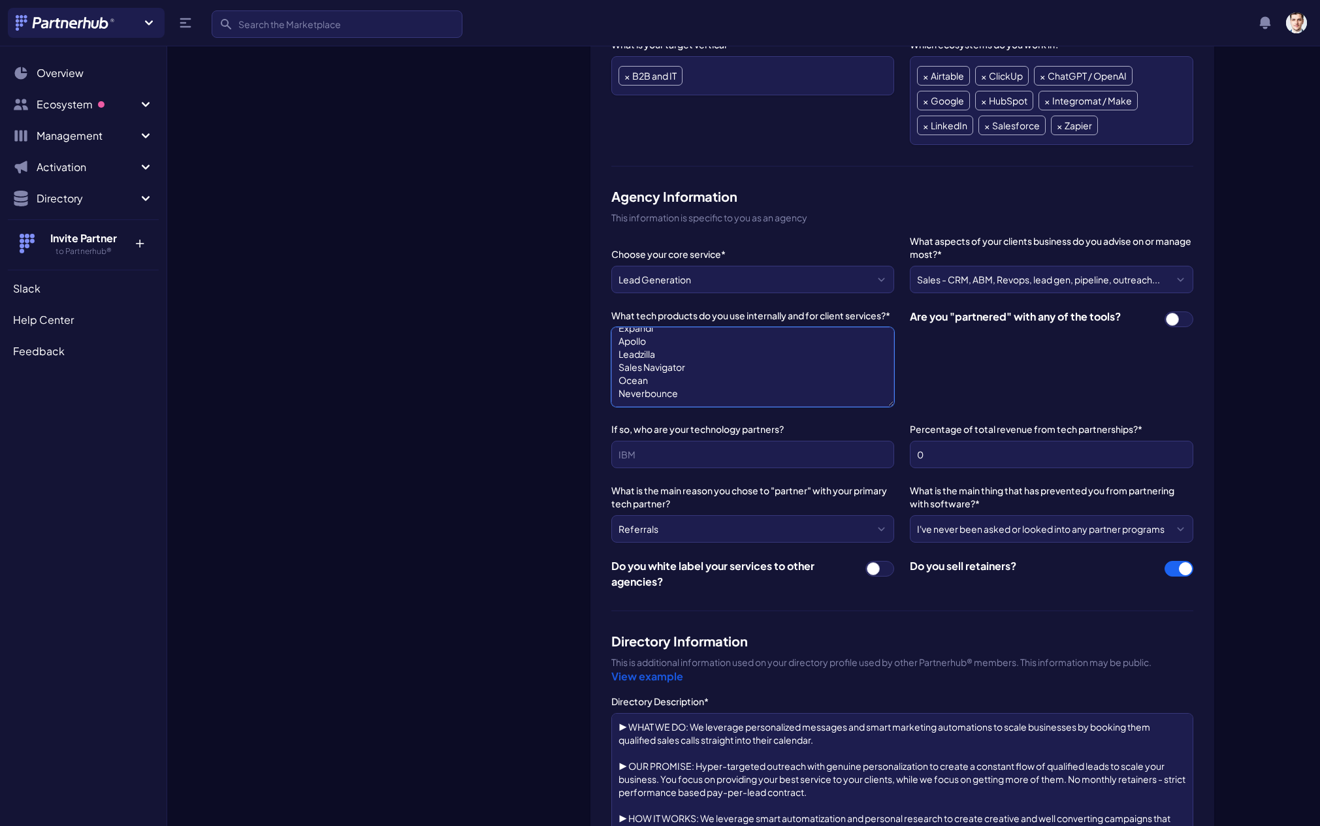
type textarea "Clay.com Smartlead Expandi Apollo Leadzilla Sales Navigator Ocean Neverbounce"
click at [808, 451] on input "If so, who are your technology partners?" at bounding box center [752, 454] width 283 height 27
click at [842, 529] on select "--- Please Select --- We don't have any partners Affiliate fees and commissions…" at bounding box center [752, 528] width 283 height 27
click at [841, 528] on select "--- Please Select --- We don't have any partners Affiliate fees and commissions…" at bounding box center [752, 528] width 283 height 27
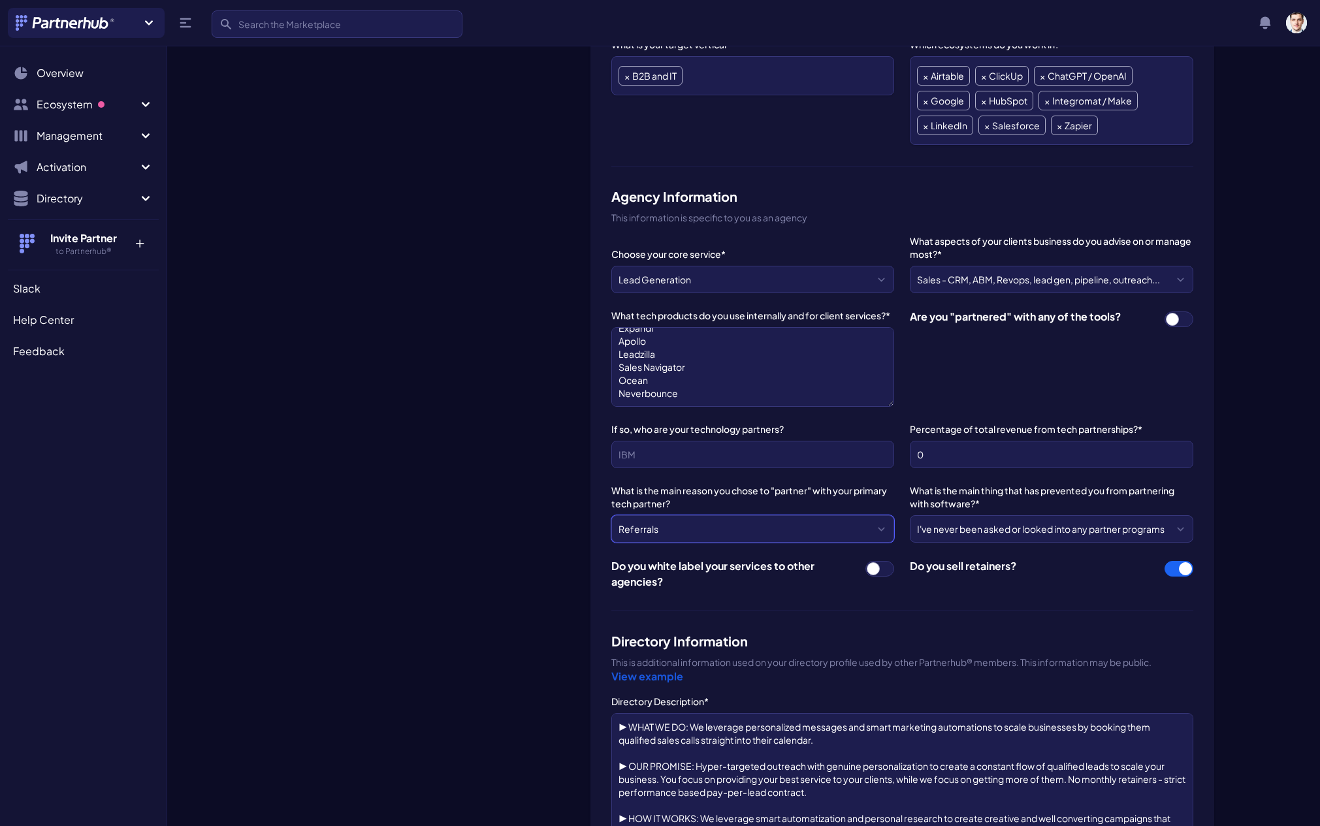
select select "Affiliate fees and commissions"
click at [611, 515] on select "--- Please Select --- We don't have any partners Affiliate fees and commissions…" at bounding box center [752, 528] width 283 height 27
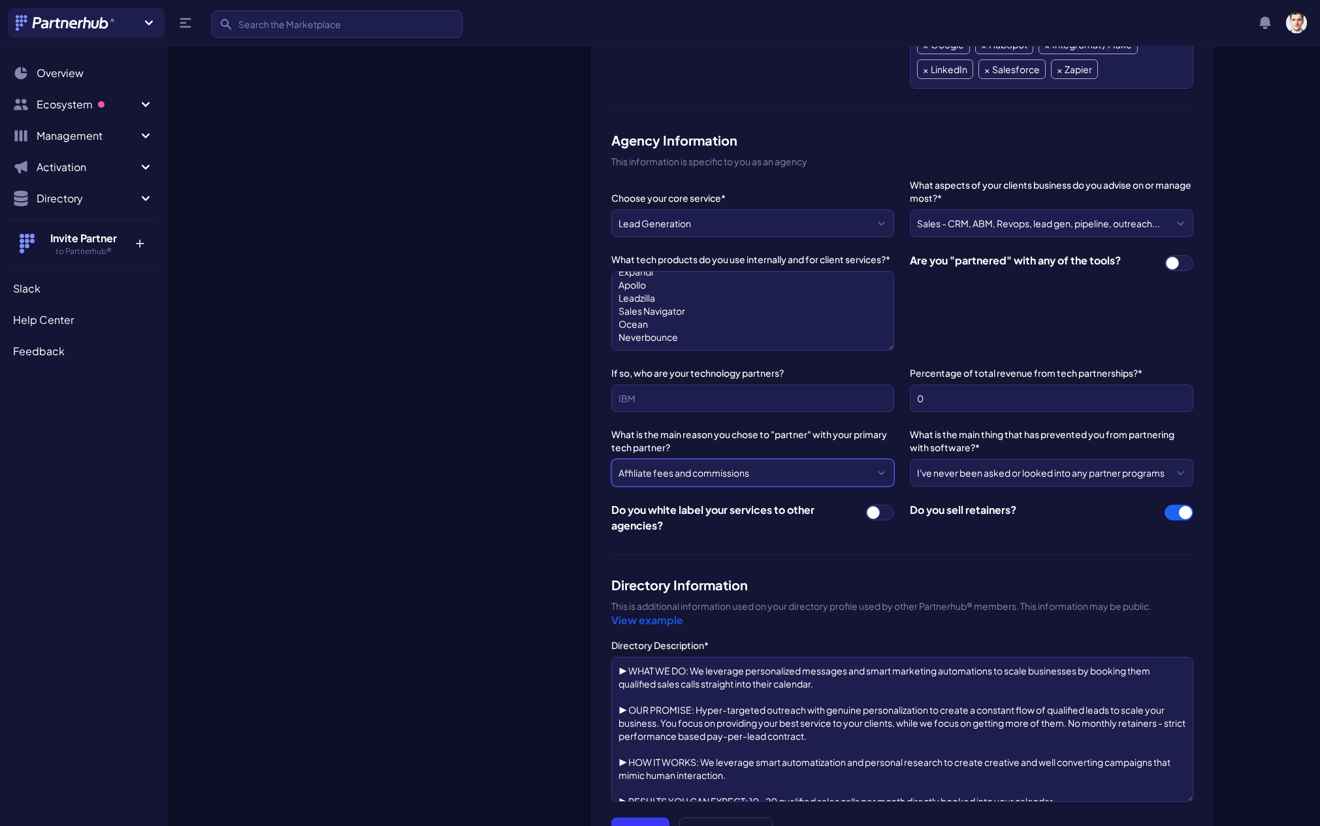
scroll to position [914, 0]
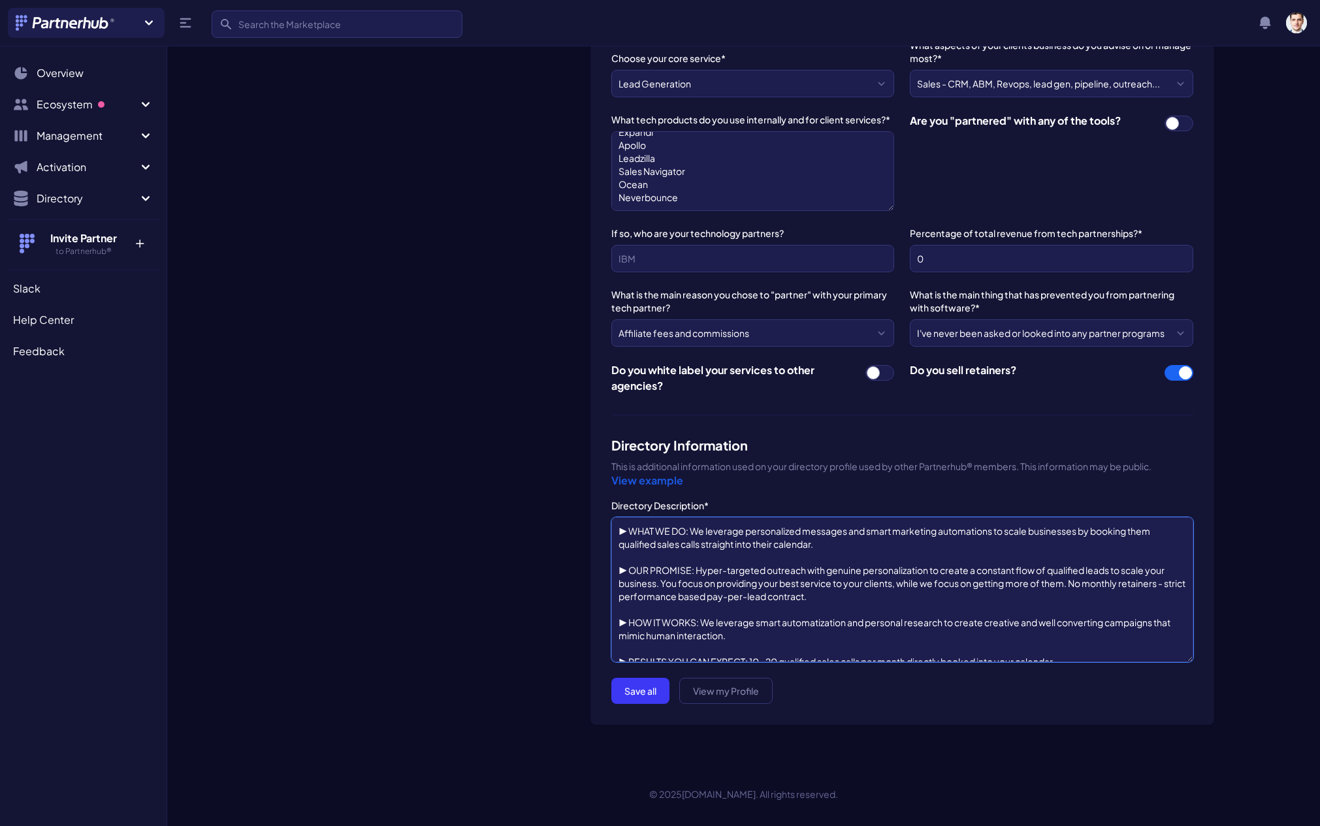
click at [715, 562] on textarea "▶ WHAT WE DO: We leverage personalized messages and smart marketing automations…" at bounding box center [902, 589] width 582 height 145
paste textarea "Automate your deal flow; implement systems that sell 24/7 for your B2B services…"
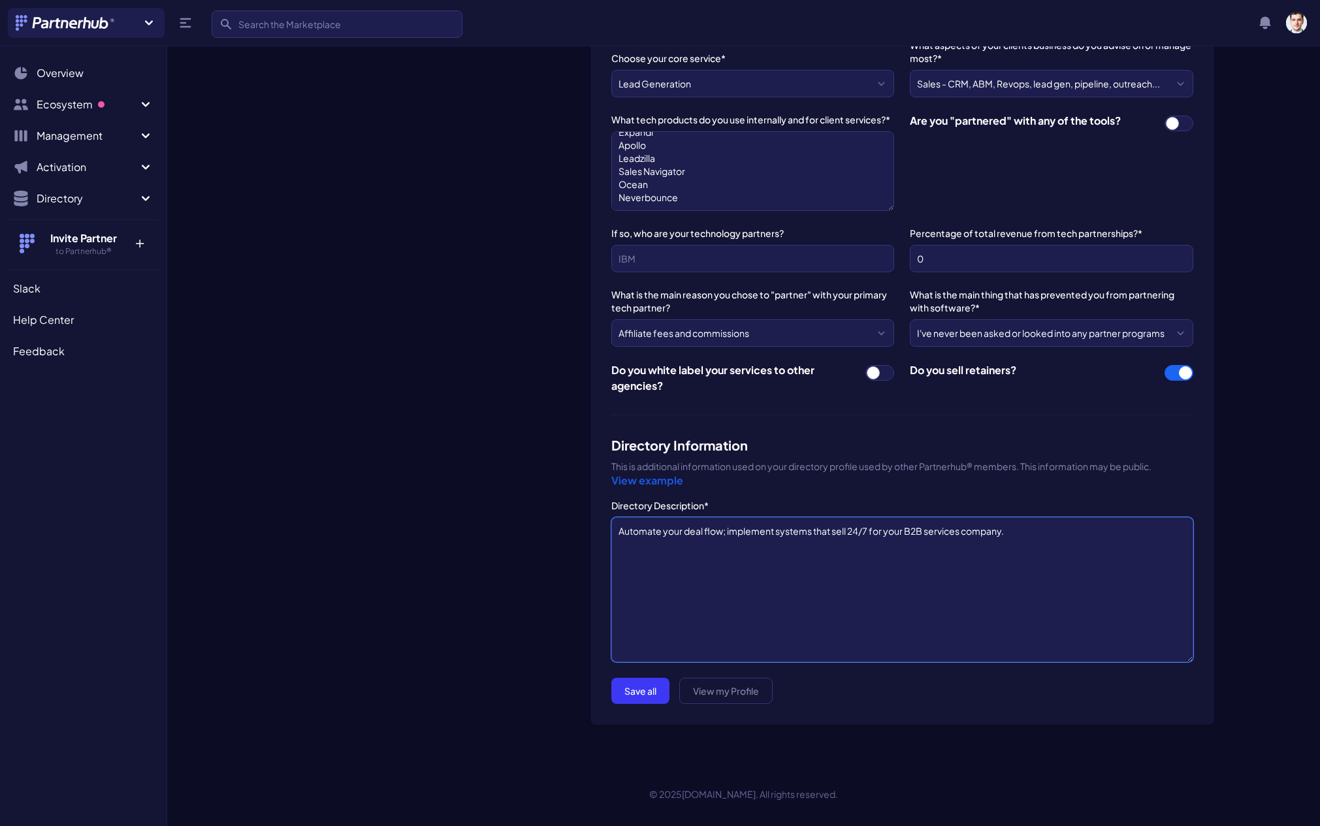
click at [809, 555] on textarea "▶ WHAT WE DO: We leverage personalized messages and smart marketing automations…" at bounding box center [902, 589] width 582 height 145
type textarea "Automate your deal flow; implement systems that sell 24/7 for your B2B services…"
click at [643, 695] on button "Save all" at bounding box center [640, 691] width 58 height 26
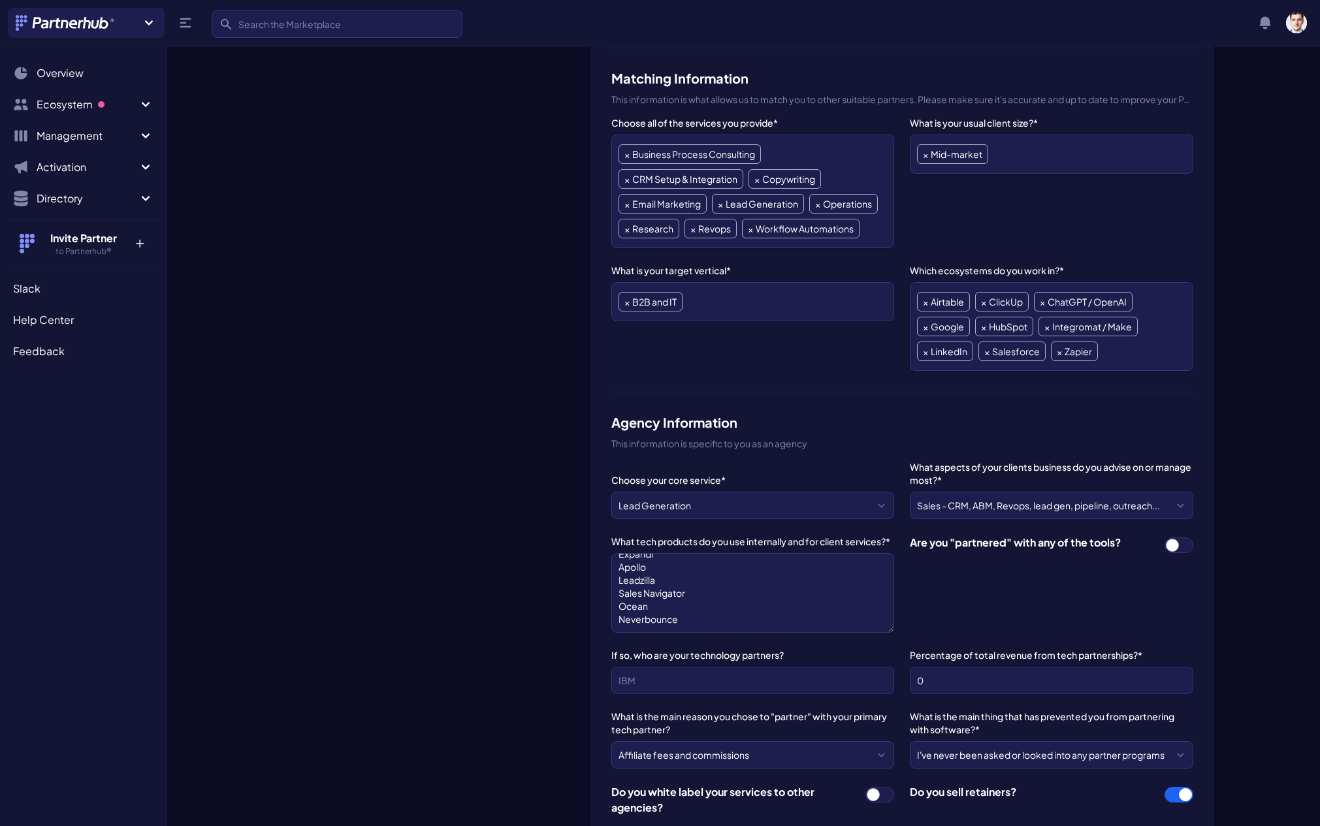
scroll to position [410, 0]
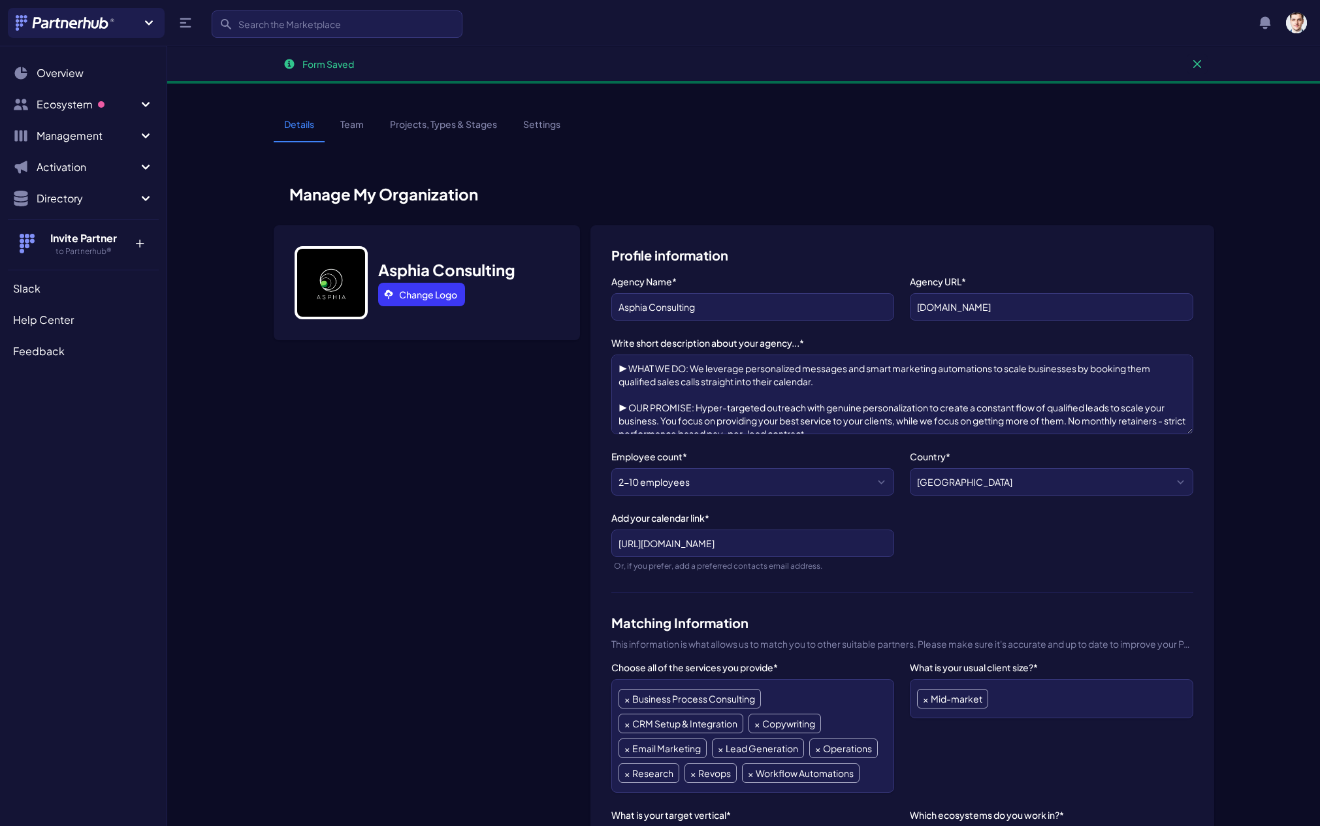
click at [347, 130] on link "Team" at bounding box center [352, 130] width 44 height 25
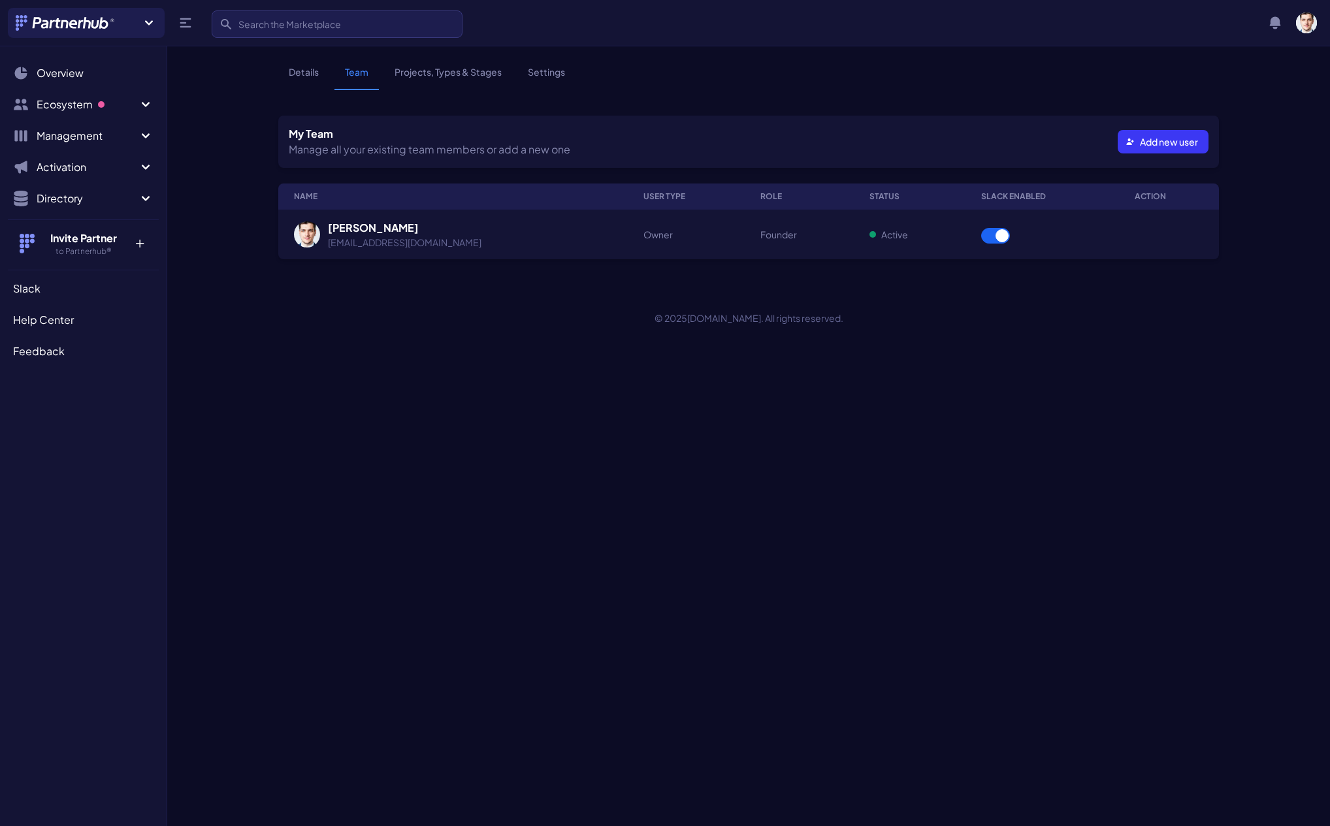
click at [310, 238] on img at bounding box center [307, 234] width 26 height 26
click at [553, 74] on link "Settings" at bounding box center [546, 77] width 58 height 25
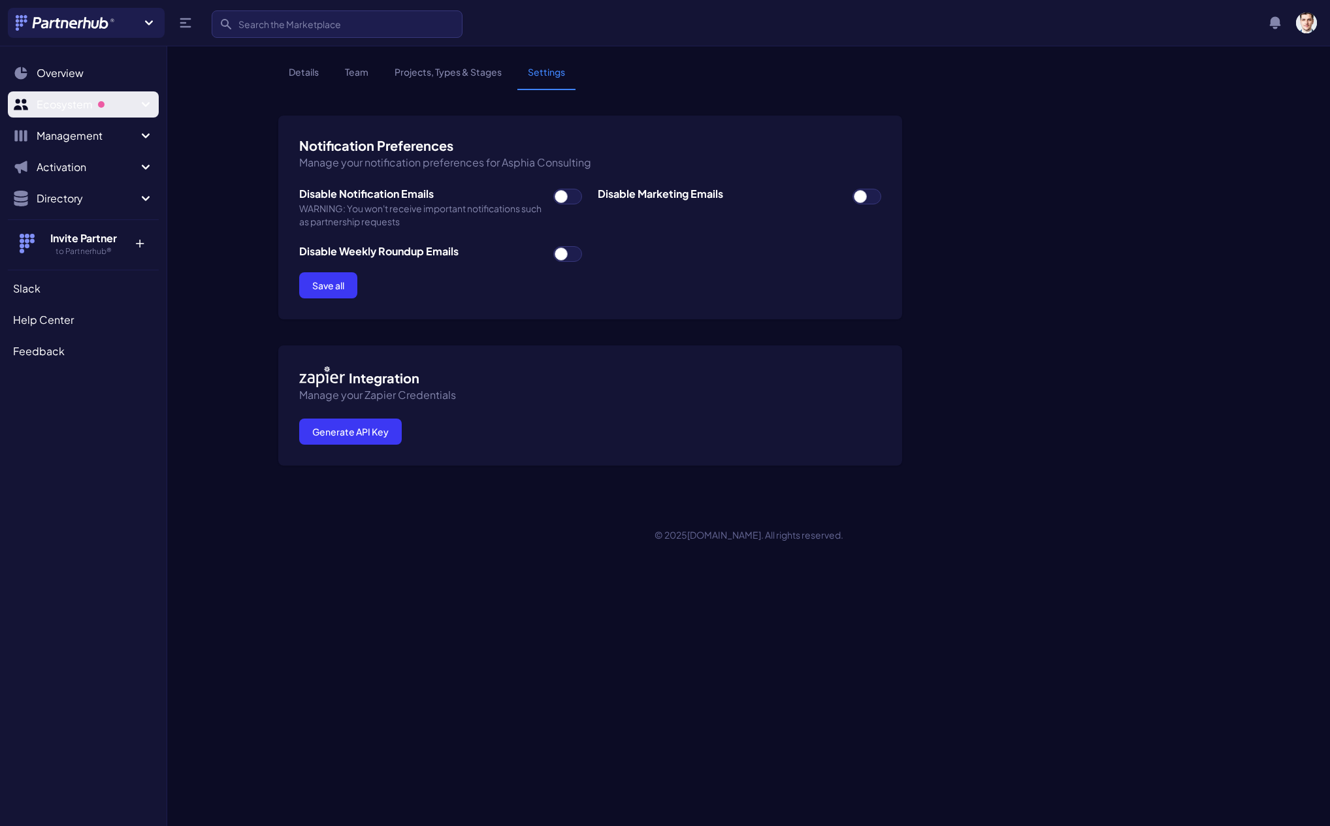
click at [105, 106] on span "Sidebar" at bounding box center [101, 104] width 7 height 7
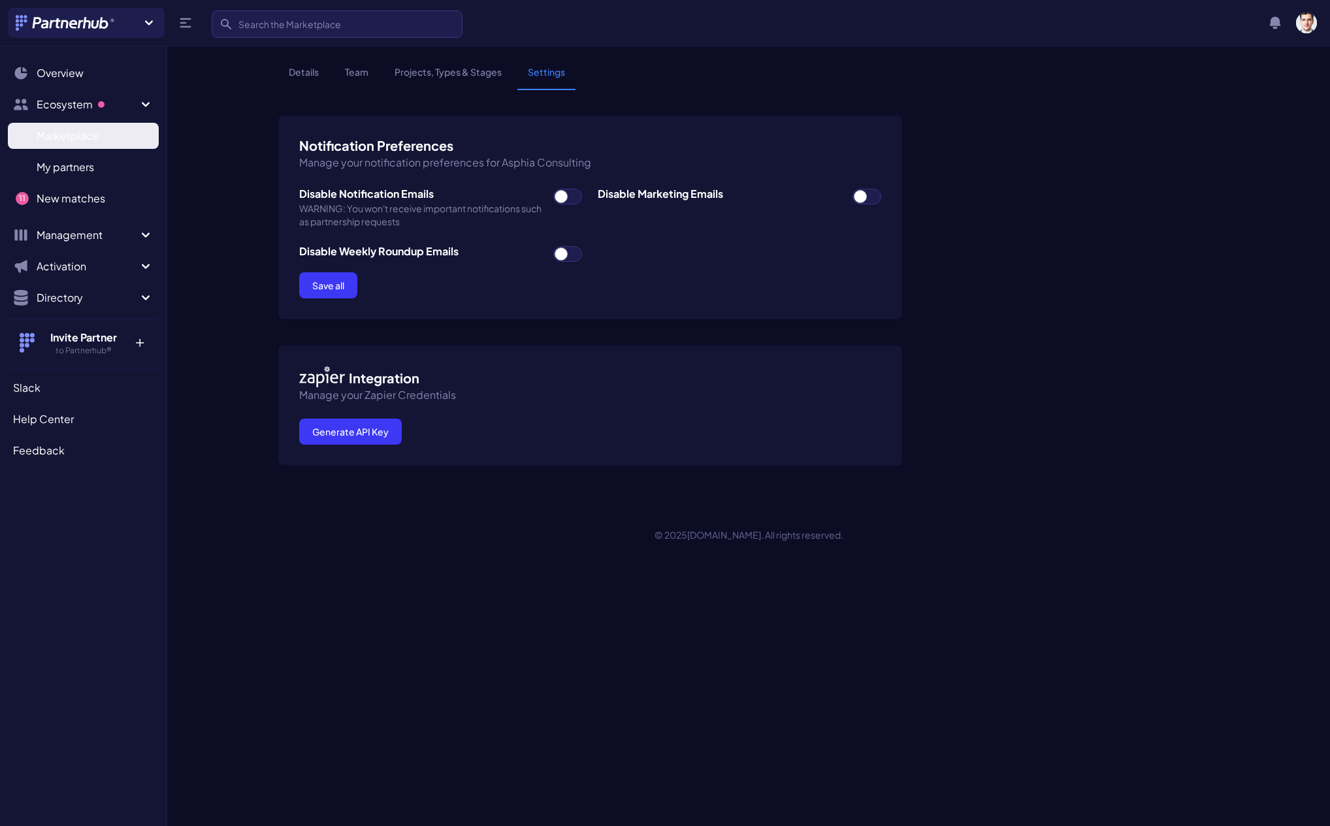
click at [103, 137] on link "Marketplace M" at bounding box center [83, 136] width 151 height 26
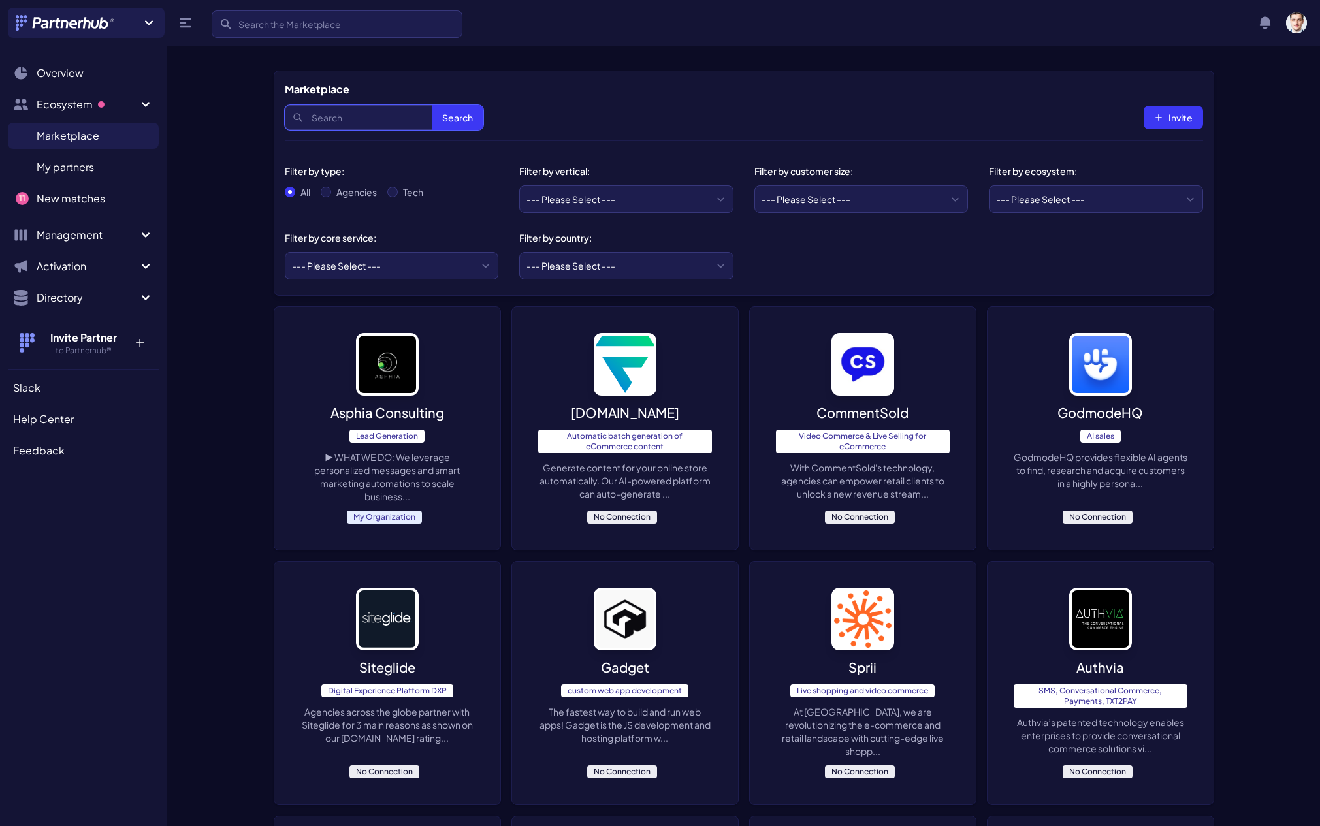
click at [349, 113] on input "Search" at bounding box center [384, 117] width 199 height 25
type input "linkedin ads"
click at [432, 105] on button "Search" at bounding box center [458, 117] width 52 height 25
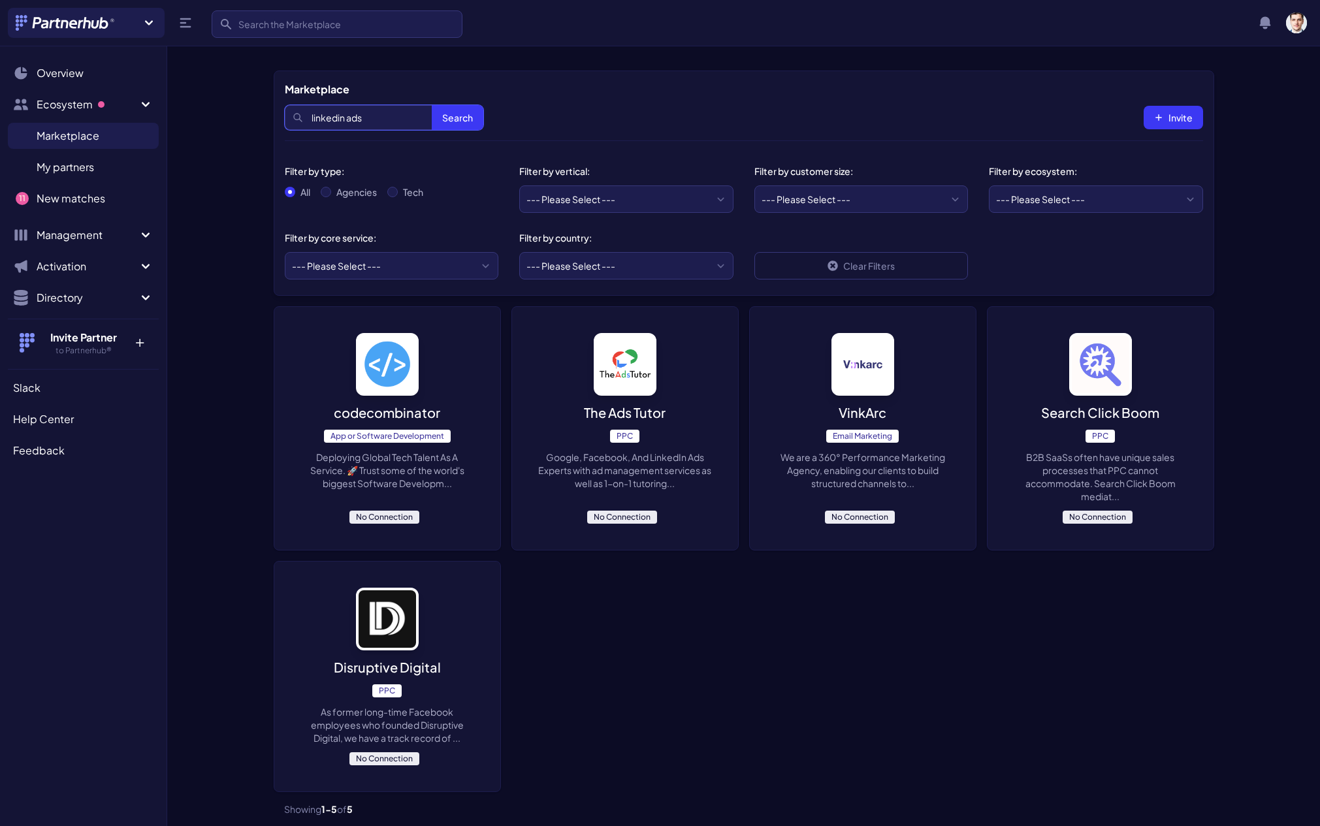
click at [360, 124] on input "linkedin ads" at bounding box center [384, 117] width 199 height 25
drag, startPoint x: 315, startPoint y: 46, endPoint x: 300, endPoint y: 25, distance: 25.4
click at [315, 45] on nav "Join a new Hub? Create your own Hub › Search Search View notifications Notifica…" at bounding box center [660, 23] width 1320 height 46
click at [300, 24] on input "Search" at bounding box center [337, 23] width 251 height 27
paste input "linkedin ads"
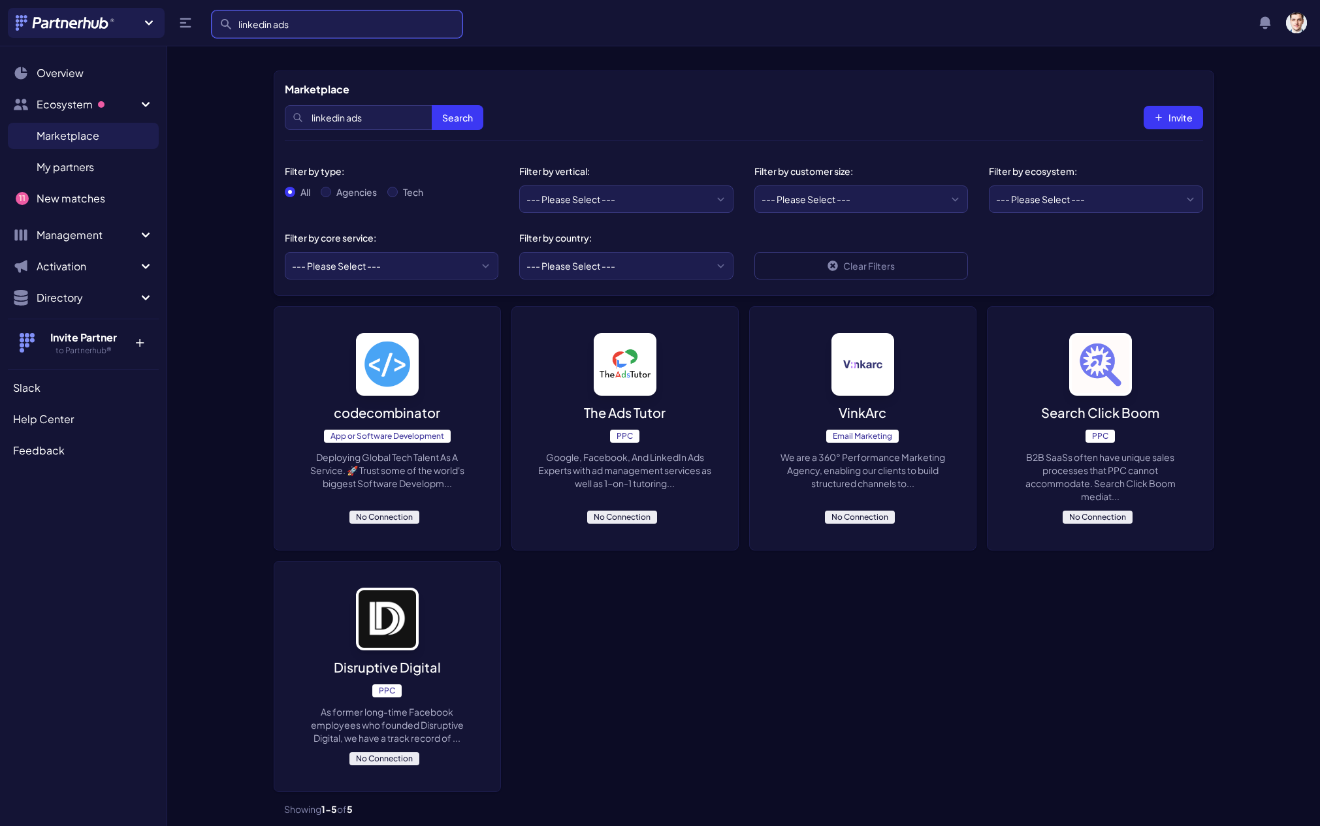
type input "linkedin ads"
click button "submit" at bounding box center [0, 0] width 0 height 0
click at [334, 187] on div "Agencies" at bounding box center [349, 191] width 56 height 13
click at [330, 192] on input "Agencies" at bounding box center [326, 192] width 10 height 10
radio input "true"
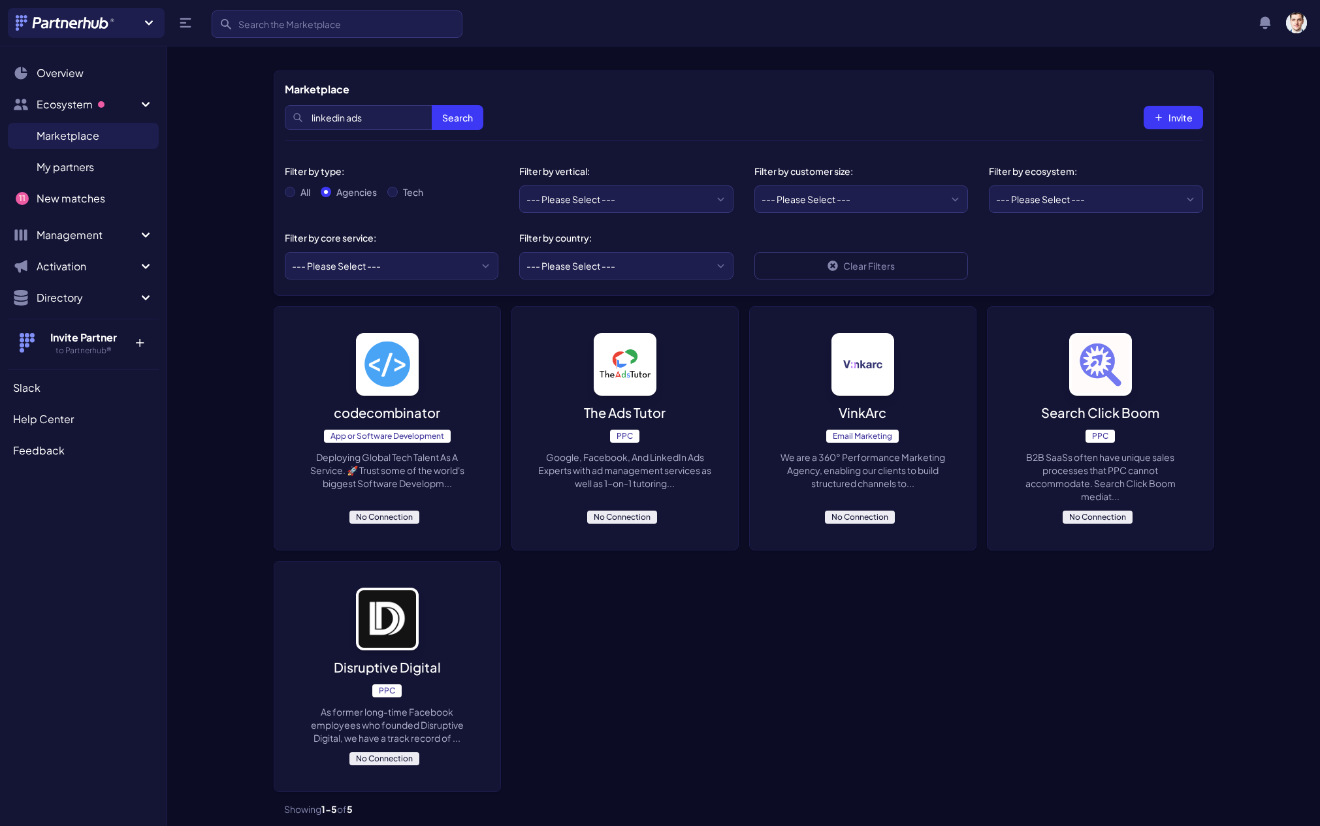
click at [664, 462] on p "Google, Facebook, And LinkedIn Ads Experts with ad management services as well …" at bounding box center [625, 470] width 174 height 39
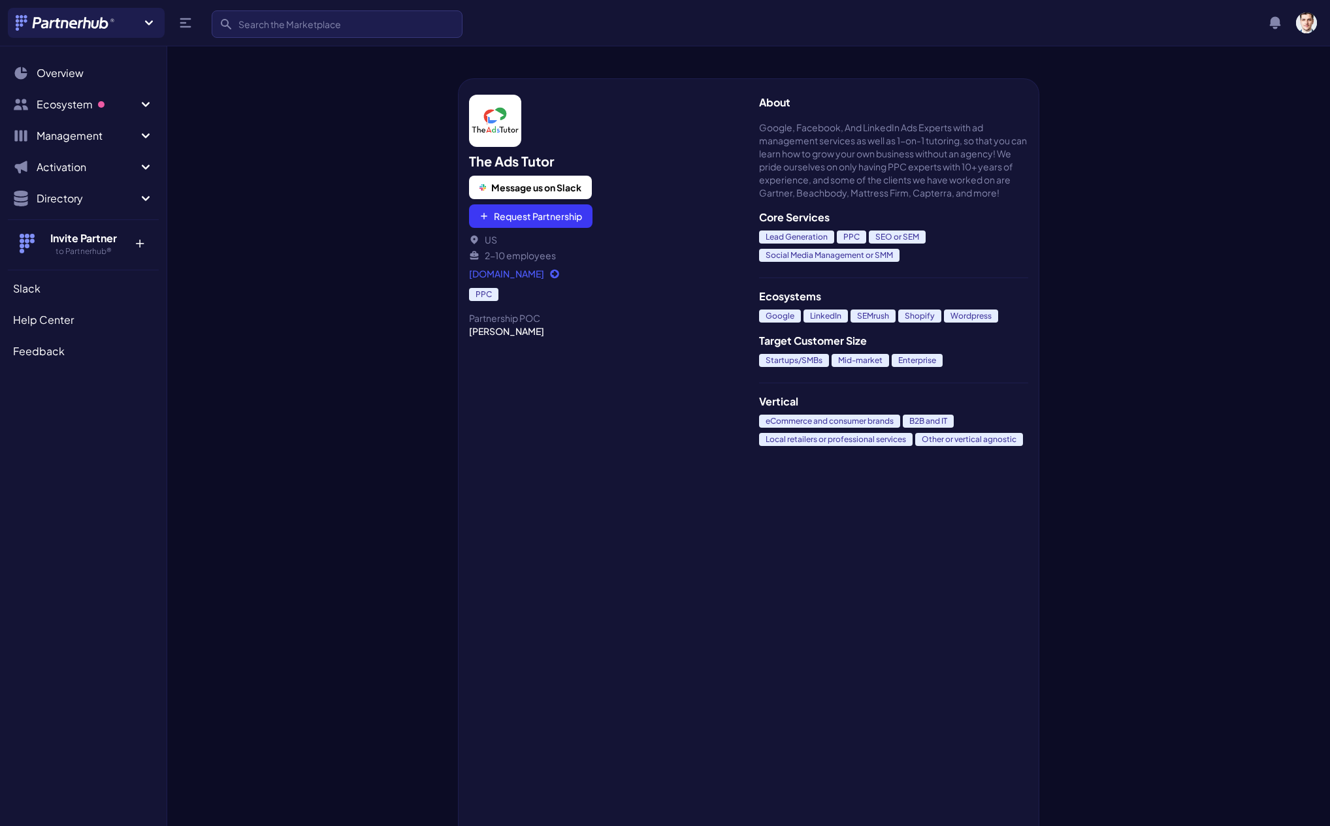
click at [830, 317] on span "LinkedIn" at bounding box center [825, 316] width 44 height 13
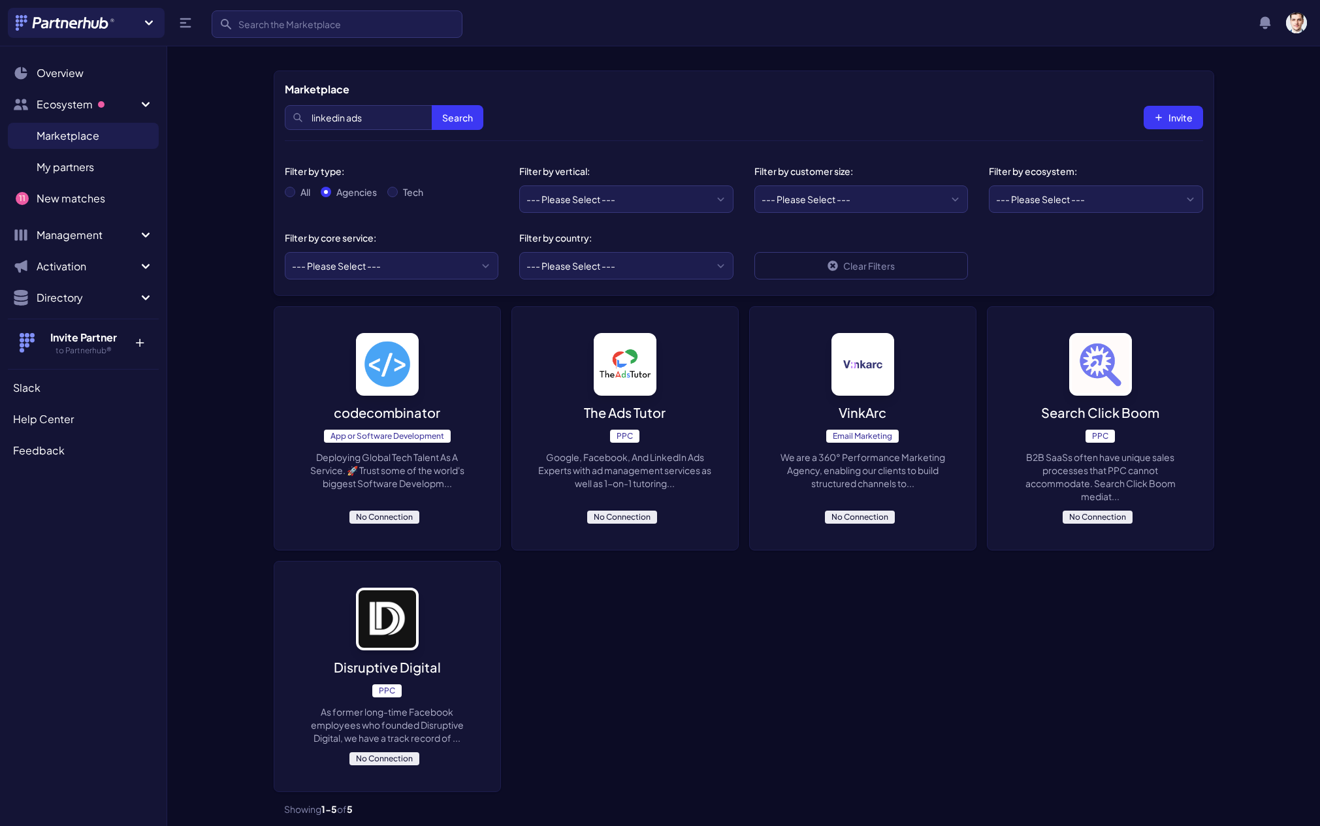
click at [865, 410] on p "VinkArc" at bounding box center [863, 413] width 48 height 18
click at [370, 419] on p "codecombinator" at bounding box center [387, 413] width 106 height 18
click at [405, 665] on p "Disruptive Digital" at bounding box center [387, 667] width 107 height 18
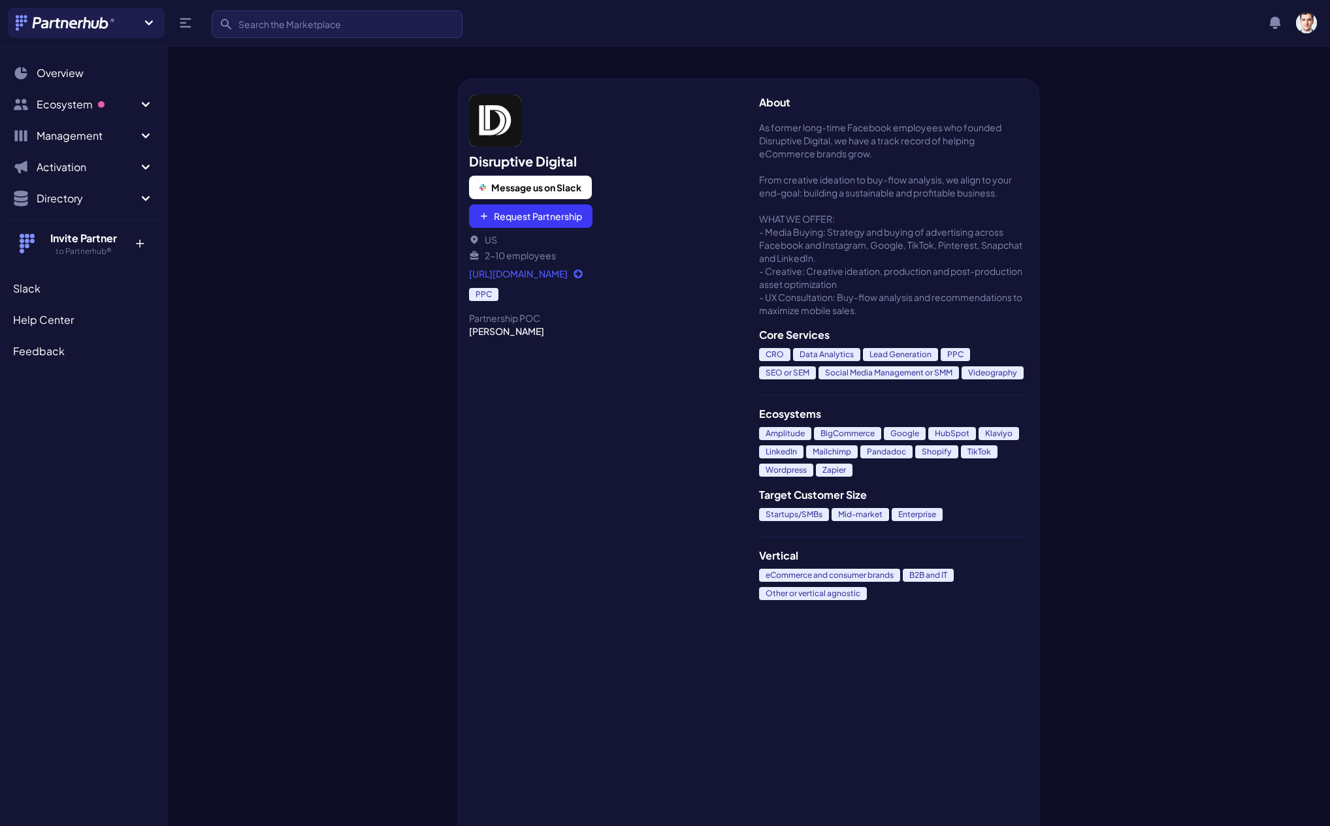
click at [554, 276] on link "[URL][DOMAIN_NAME]" at bounding box center [603, 273] width 269 height 13
